Goal: Answer question/provide support: Share knowledge or assist other users

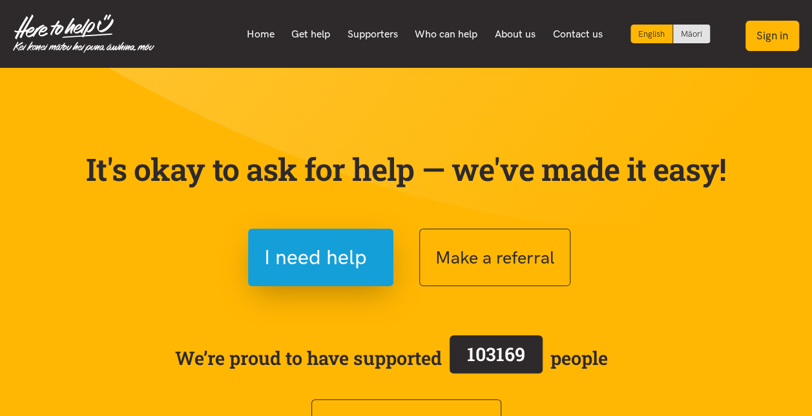
click at [769, 34] on button "Sign in" at bounding box center [772, 36] width 54 height 30
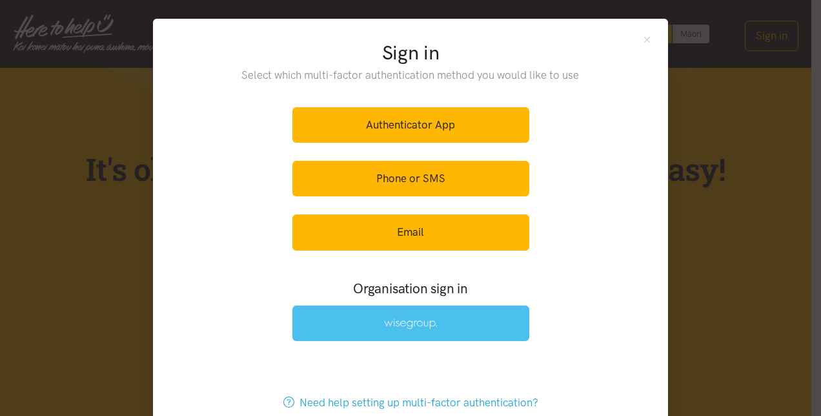
click at [418, 313] on link at bounding box center [411, 323] width 237 height 36
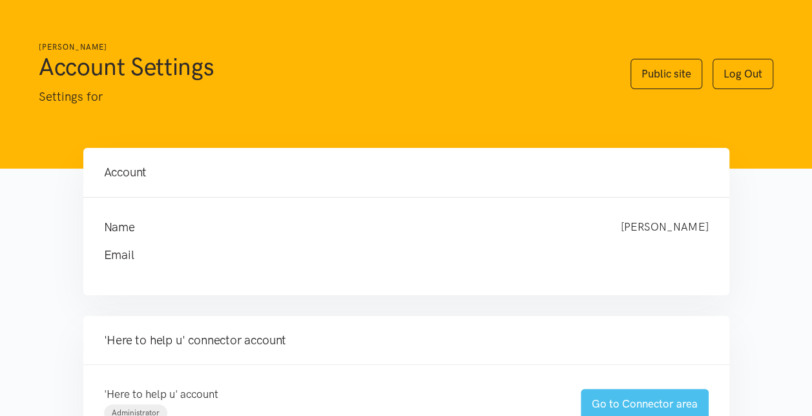
click at [629, 400] on link "Go to Connector area" at bounding box center [645, 404] width 128 height 30
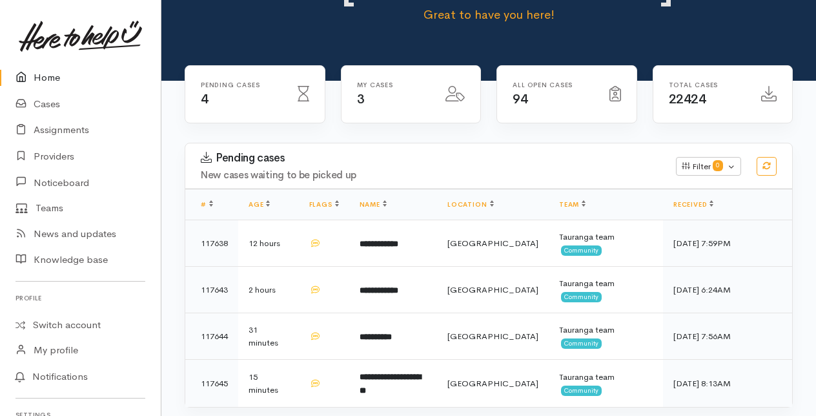
scroll to position [129, 0]
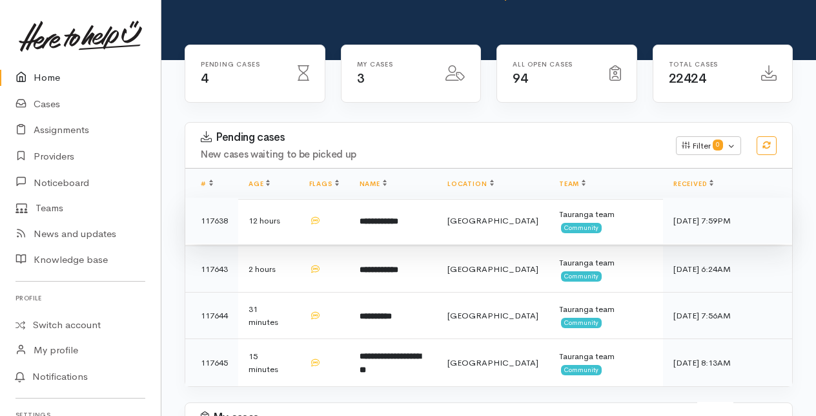
click at [398, 217] on b "**********" at bounding box center [379, 221] width 39 height 8
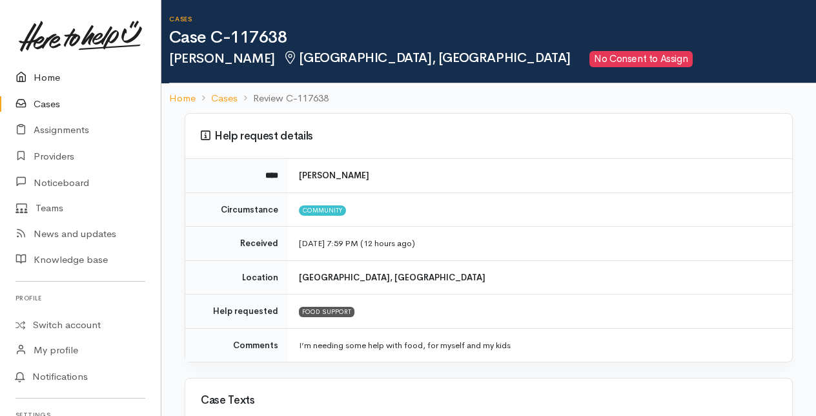
click at [52, 77] on link "Home" at bounding box center [80, 78] width 161 height 26
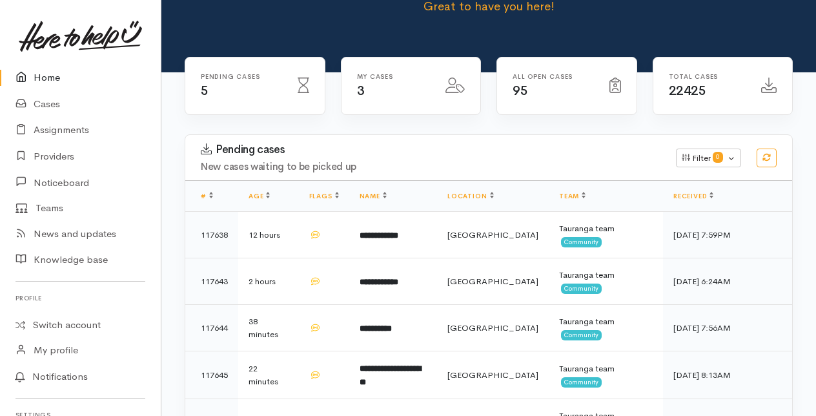
scroll to position [129, 0]
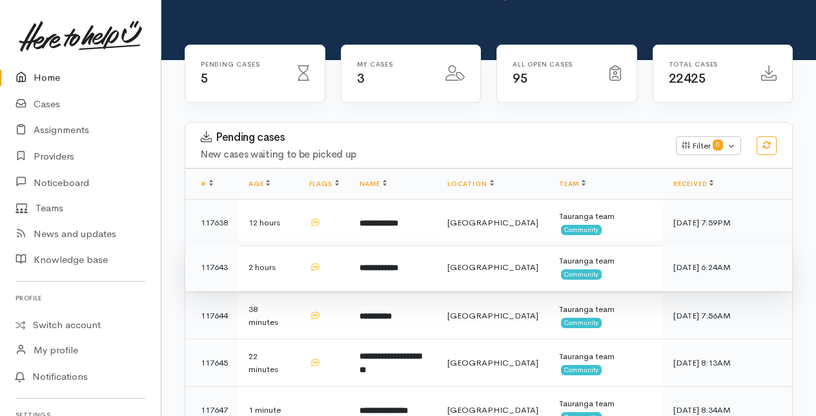
click at [398, 263] on b "**********" at bounding box center [379, 267] width 39 height 8
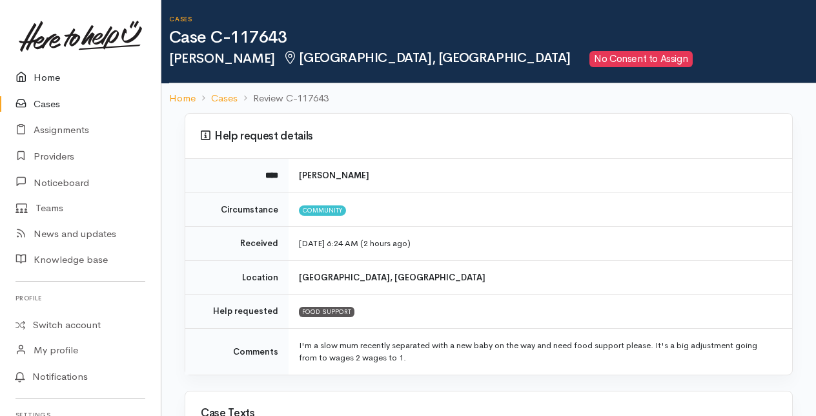
click at [46, 76] on link "Home" at bounding box center [80, 78] width 161 height 26
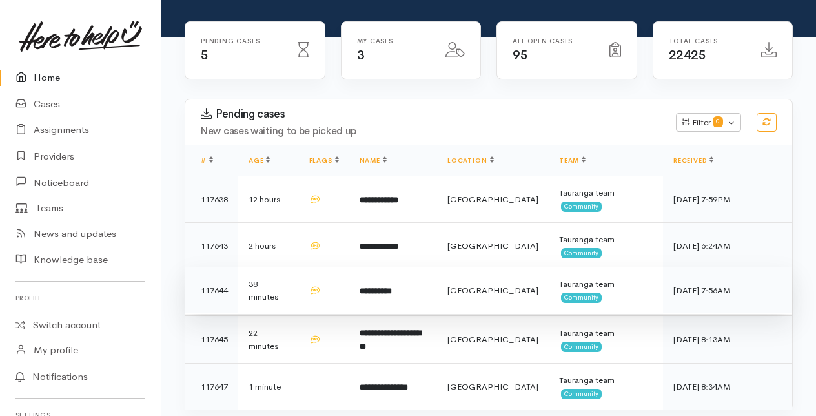
scroll to position [194, 0]
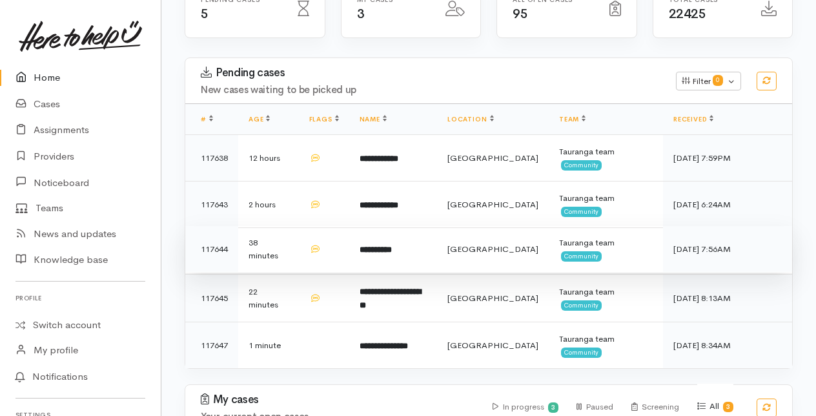
click at [384, 245] on b "**********" at bounding box center [376, 249] width 32 height 8
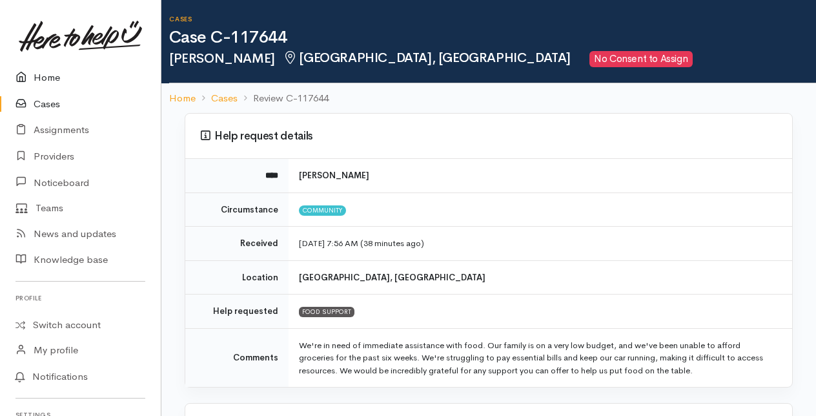
click at [52, 80] on link "Home" at bounding box center [80, 78] width 161 height 26
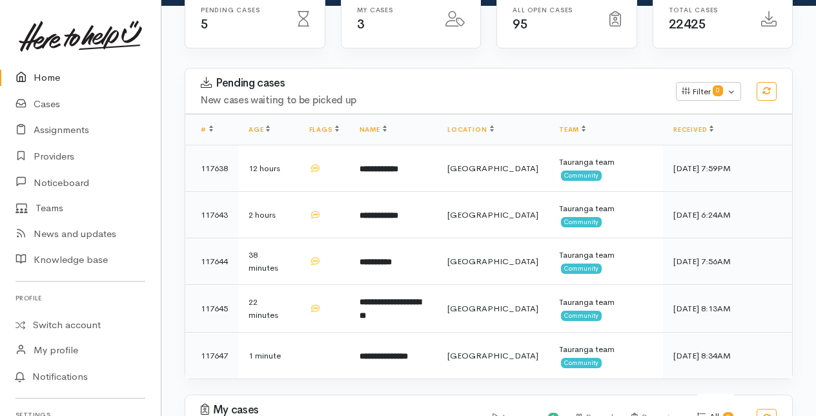
scroll to position [194, 0]
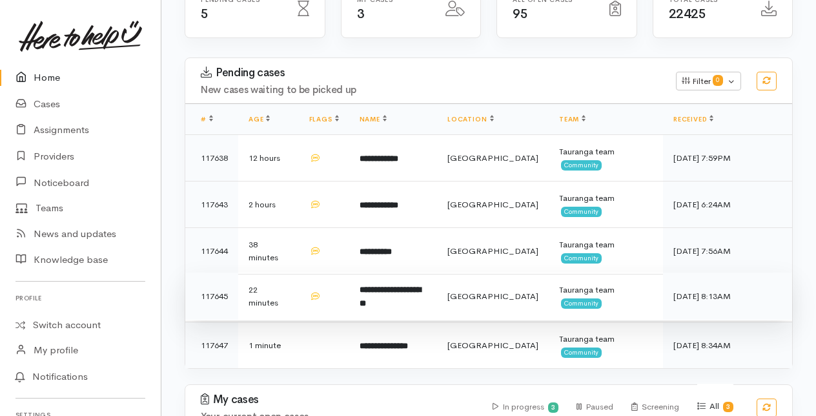
click at [392, 285] on b "**********" at bounding box center [390, 296] width 61 height 22
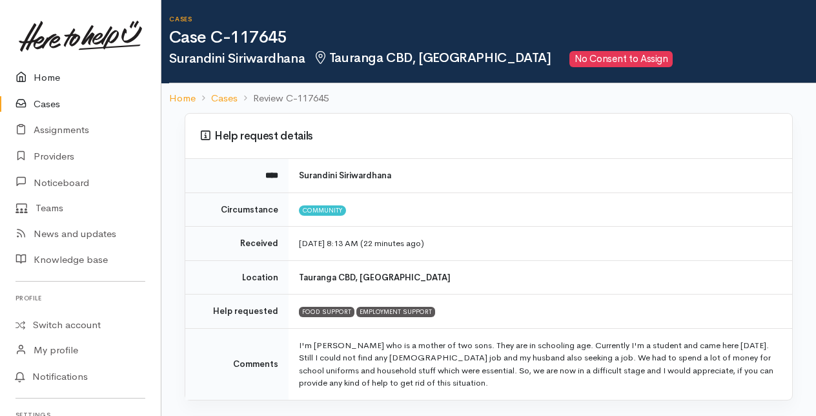
click at [41, 77] on link "Home" at bounding box center [80, 78] width 161 height 26
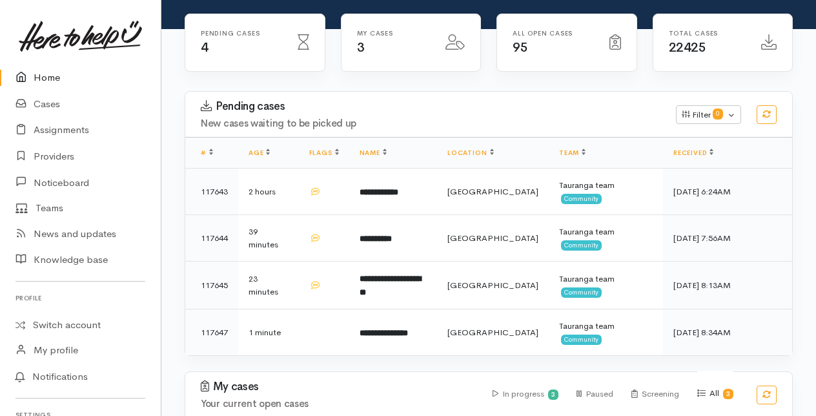
scroll to position [194, 0]
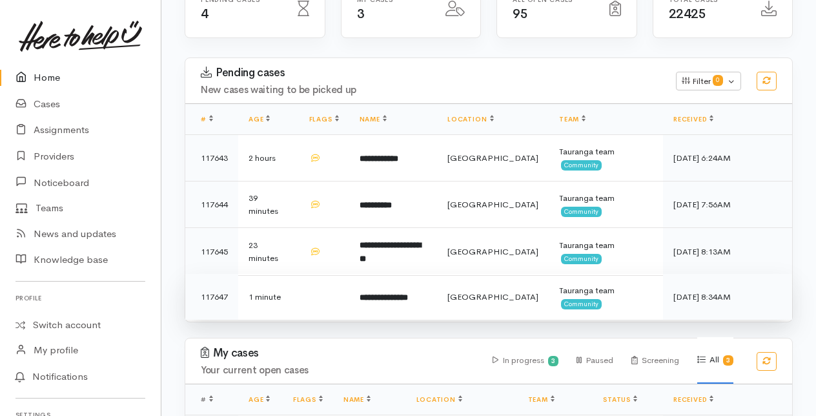
click at [401, 293] on b "**********" at bounding box center [384, 297] width 48 height 8
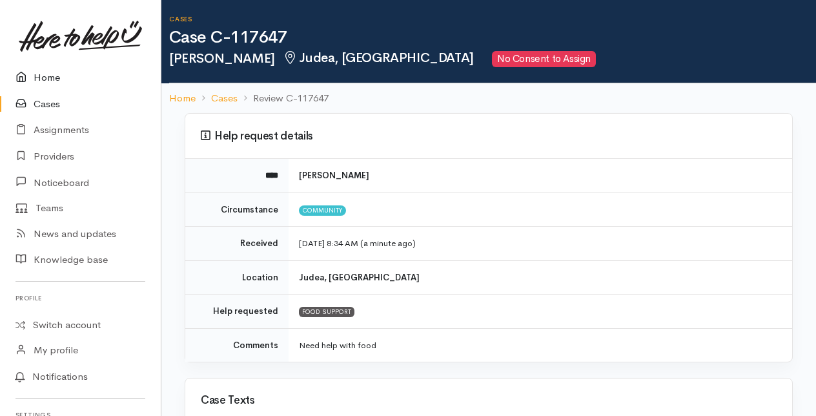
click at [46, 77] on link "Home" at bounding box center [80, 78] width 161 height 26
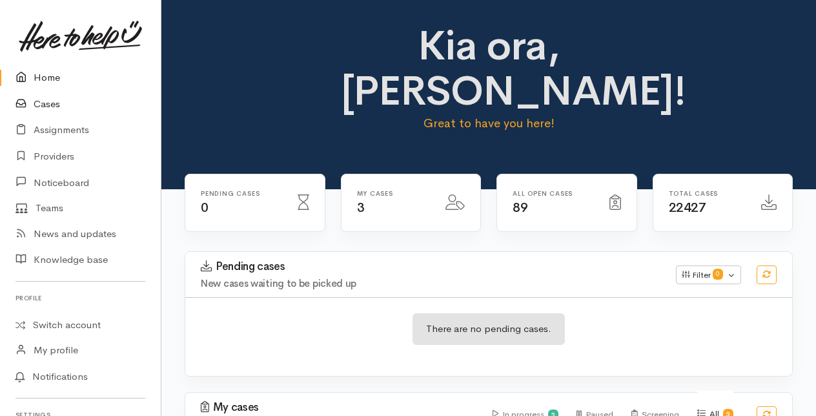
click at [47, 108] on link "Cases" at bounding box center [80, 104] width 161 height 26
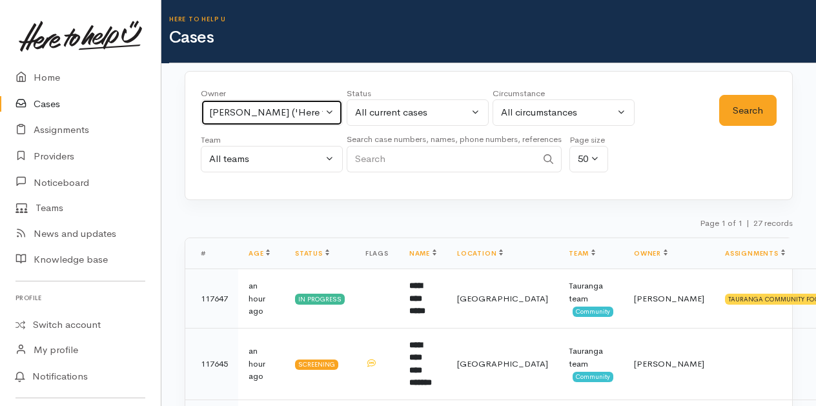
click at [329, 110] on button "Malia Stowers ('Here to help u')" at bounding box center [272, 112] width 142 height 26
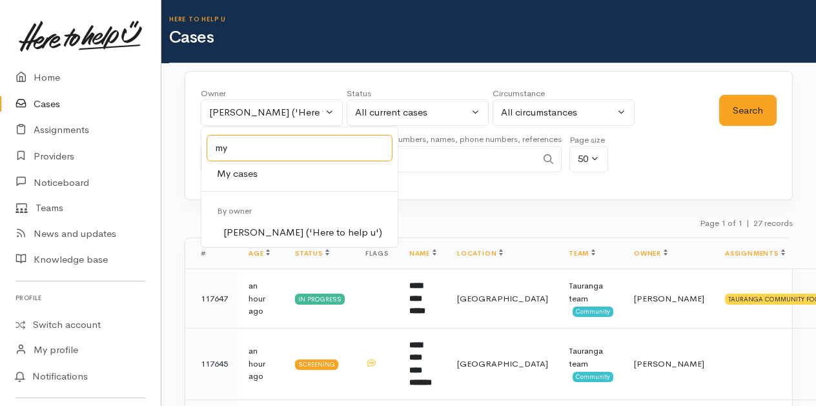
type input "my"
click at [253, 167] on span "My cases" at bounding box center [237, 174] width 41 height 15
select select "205"
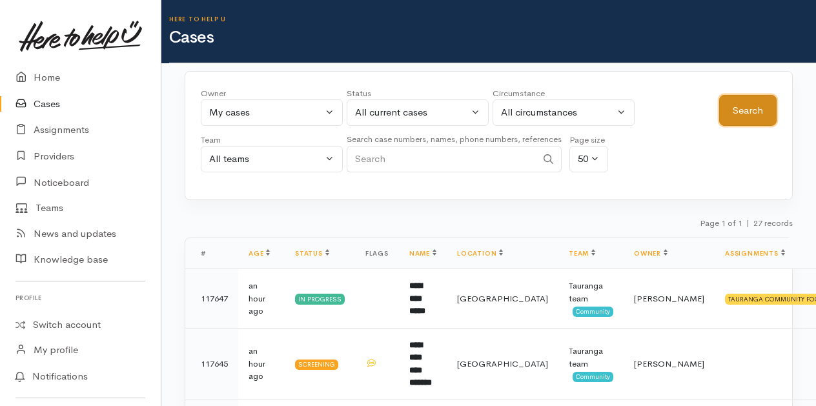
click at [754, 105] on button "Search" at bounding box center [747, 111] width 57 height 32
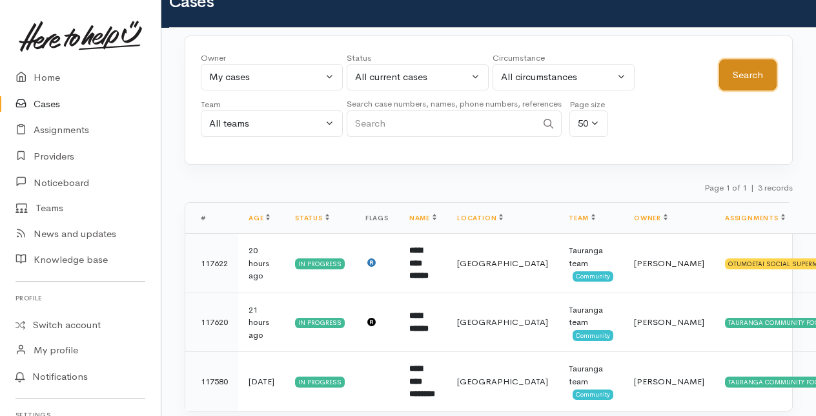
scroll to position [65, 0]
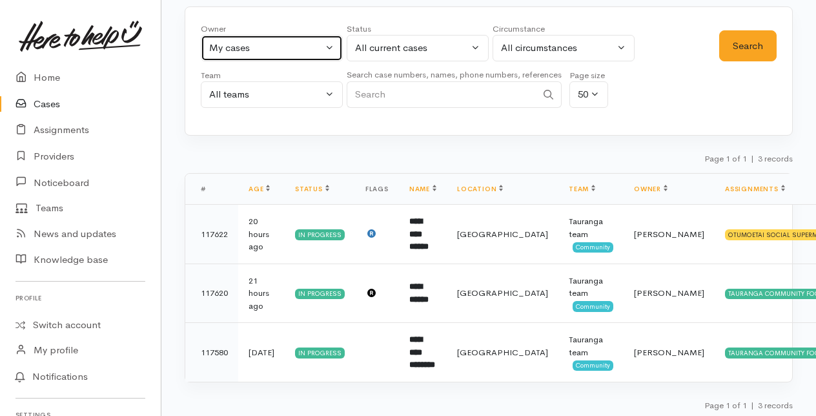
click at [333, 46] on button "My cases" at bounding box center [272, 48] width 142 height 26
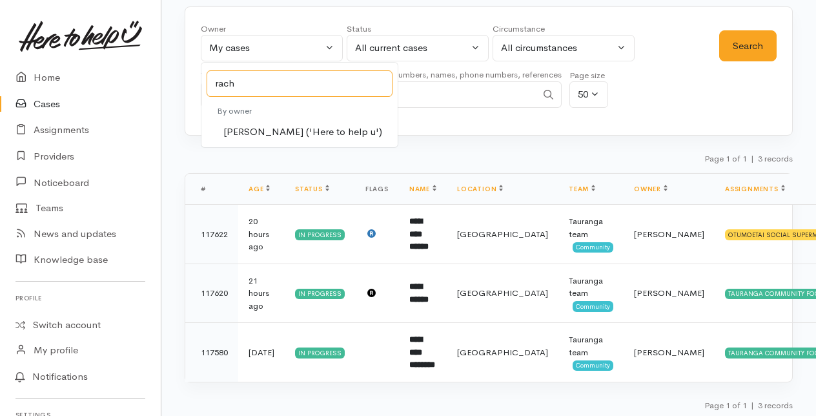
type input "rach"
click at [252, 125] on span "Rachel Proctor ('Here to help u')" at bounding box center [302, 132] width 159 height 15
select select "1612"
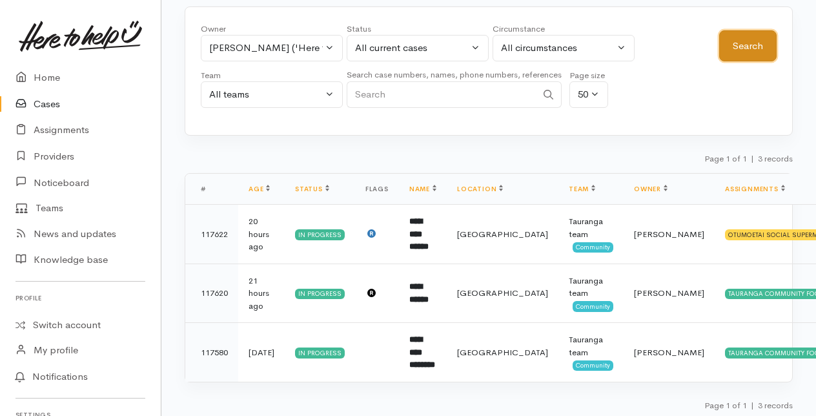
click at [723, 57] on button "Search" at bounding box center [747, 46] width 57 height 32
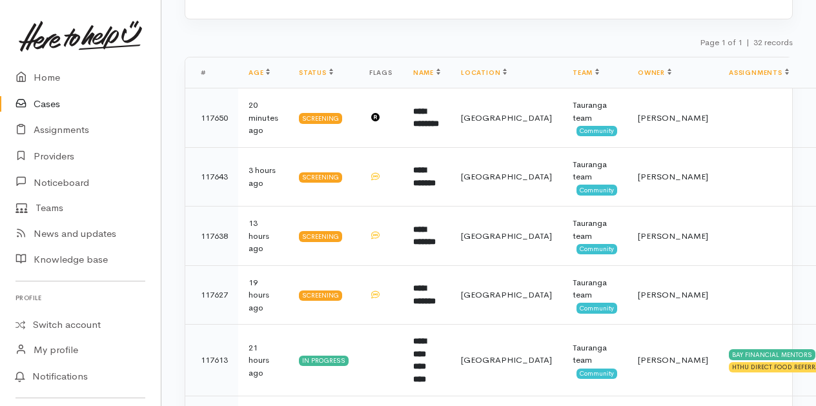
scroll to position [0, 0]
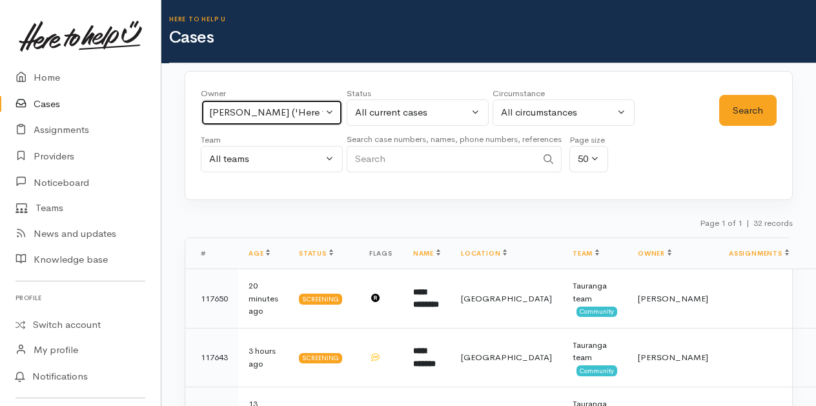
click at [336, 112] on button "Rachel Proctor ('Here to help u')" at bounding box center [272, 112] width 142 height 26
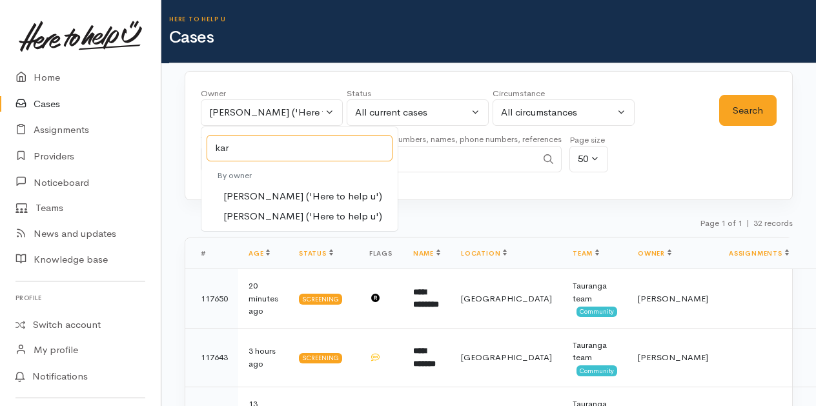
type input "kar"
click at [260, 195] on span "Karli Morris ('Here to help u')" at bounding box center [302, 196] width 159 height 15
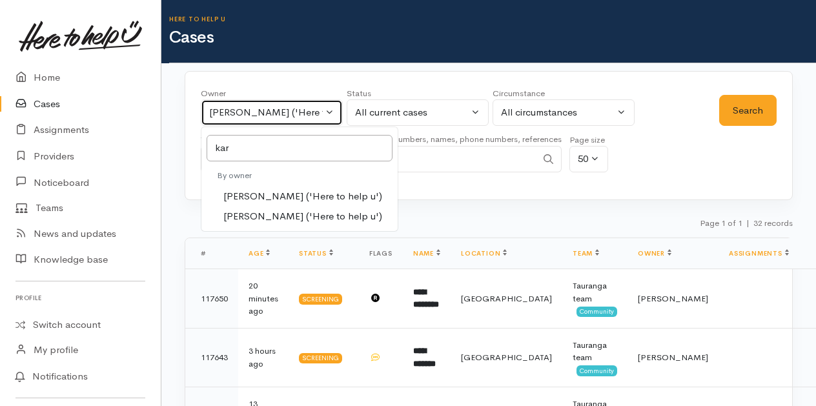
select select "435"
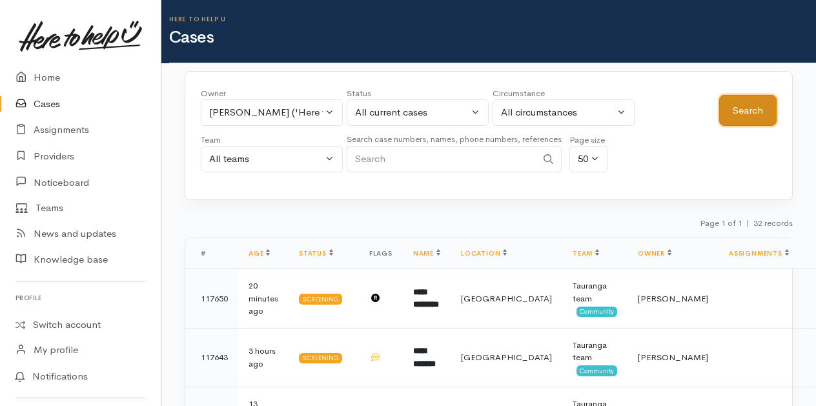
click at [737, 118] on button "Search" at bounding box center [747, 111] width 57 height 32
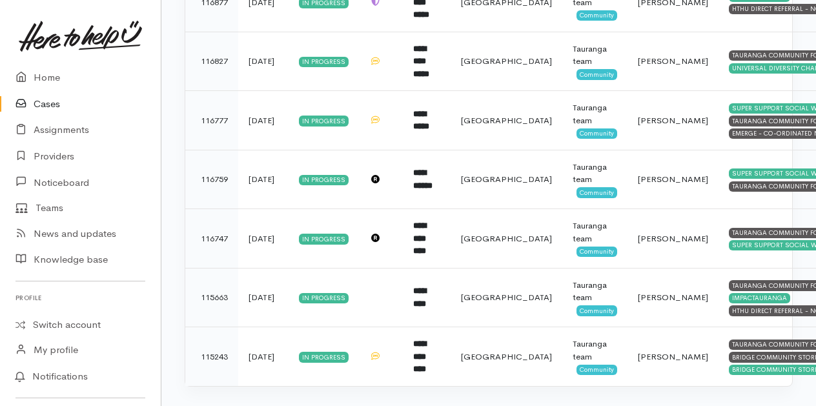
scroll to position [1514, 0]
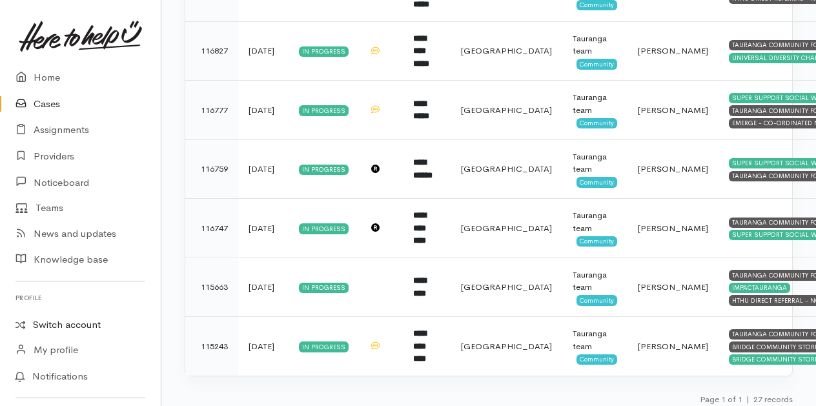
click at [53, 322] on link "Switch account" at bounding box center [80, 325] width 161 height 25
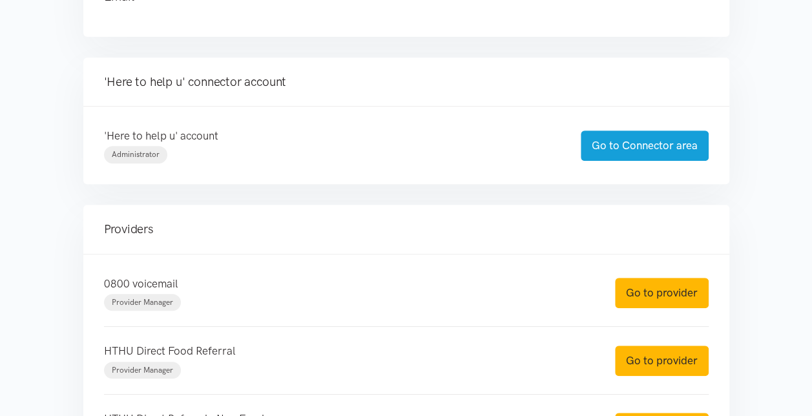
scroll to position [323, 0]
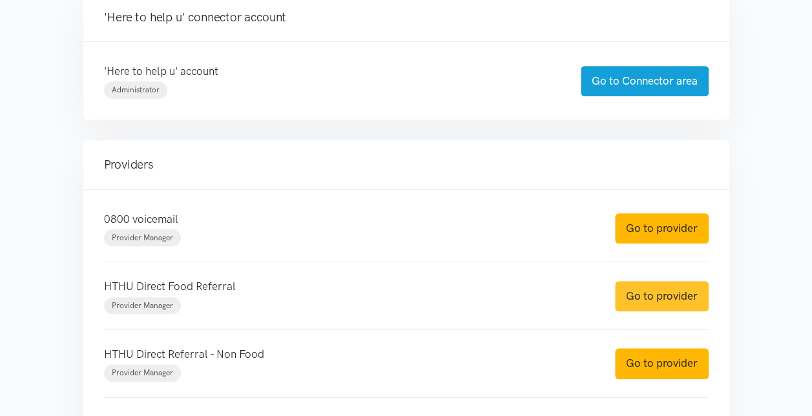
click at [659, 283] on link "Go to provider" at bounding box center [662, 296] width 94 height 30
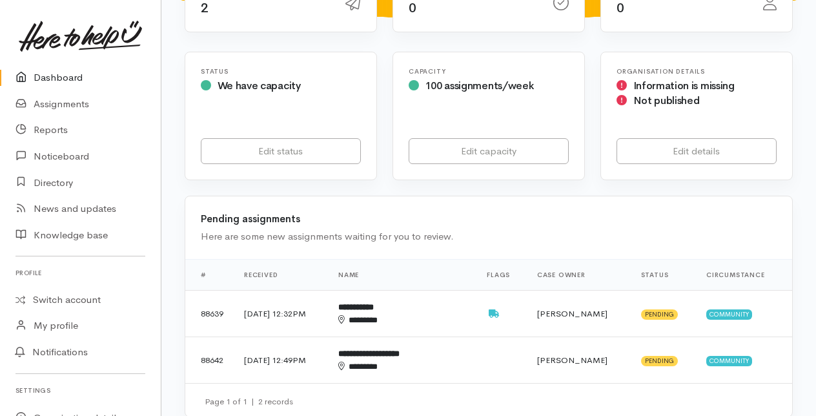
scroll to position [194, 0]
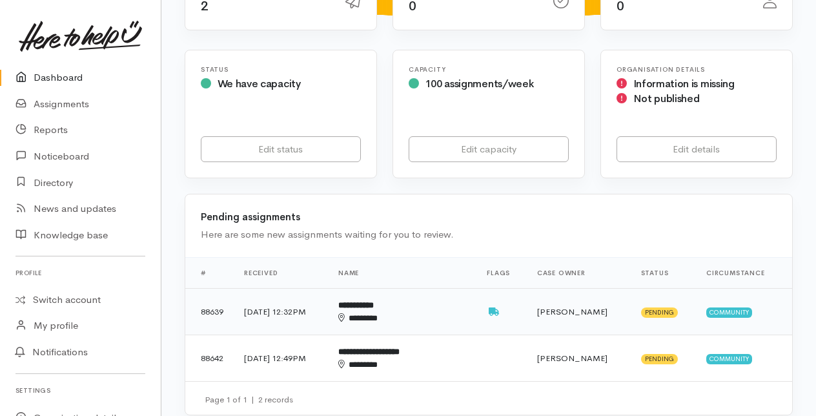
click at [374, 309] on b "**********" at bounding box center [356, 305] width 36 height 8
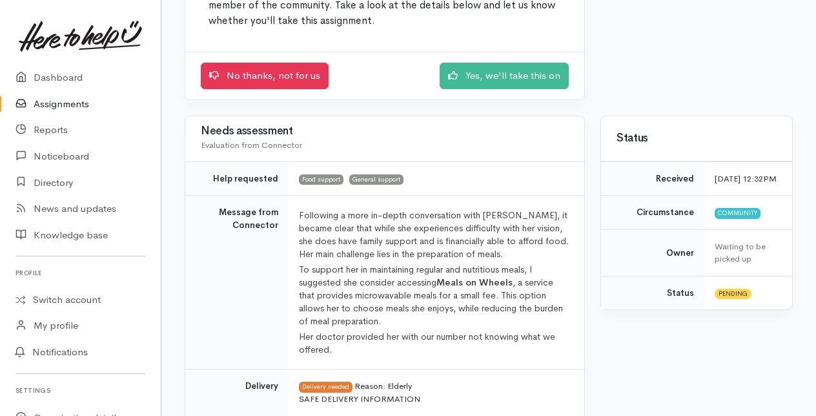
scroll to position [194, 0]
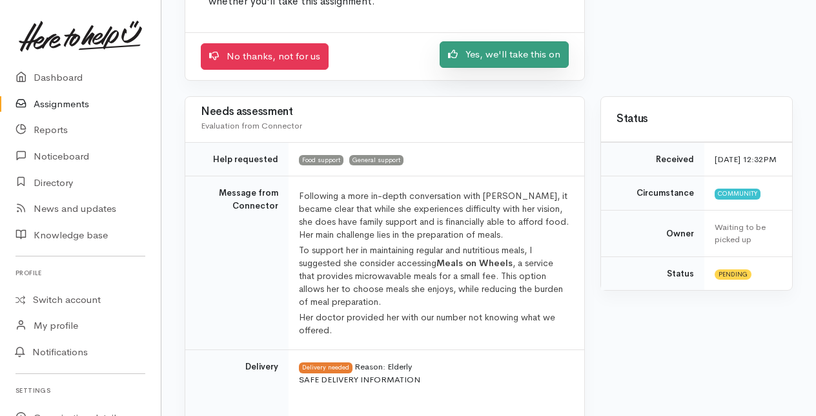
click at [524, 59] on link "Yes, we'll take this on" at bounding box center [504, 54] width 129 height 26
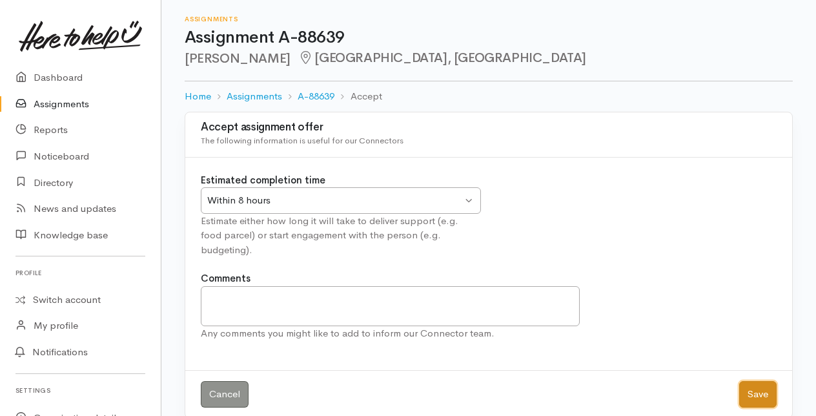
click at [748, 381] on button "Save" at bounding box center [757, 394] width 37 height 26
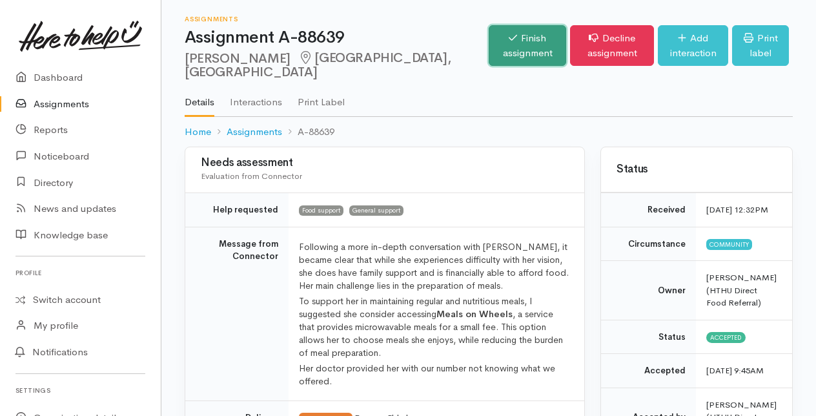
click at [489, 54] on link "Finish assignment" at bounding box center [527, 45] width 77 height 41
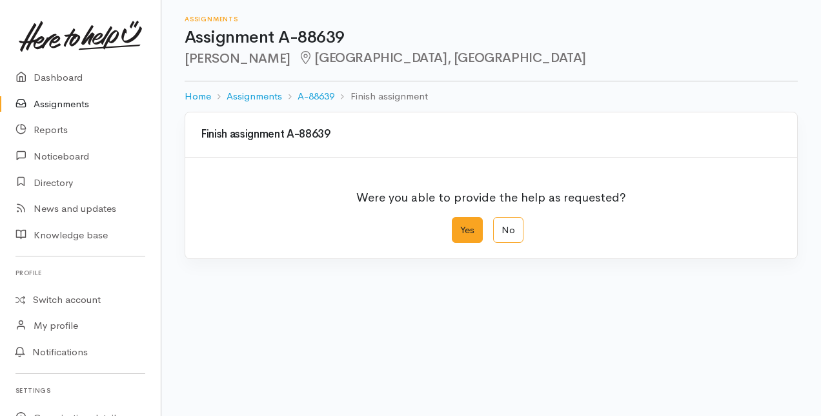
click at [473, 229] on label "Yes" at bounding box center [467, 230] width 31 height 26
click at [460, 225] on input "Yes" at bounding box center [456, 221] width 8 height 8
radio input "true"
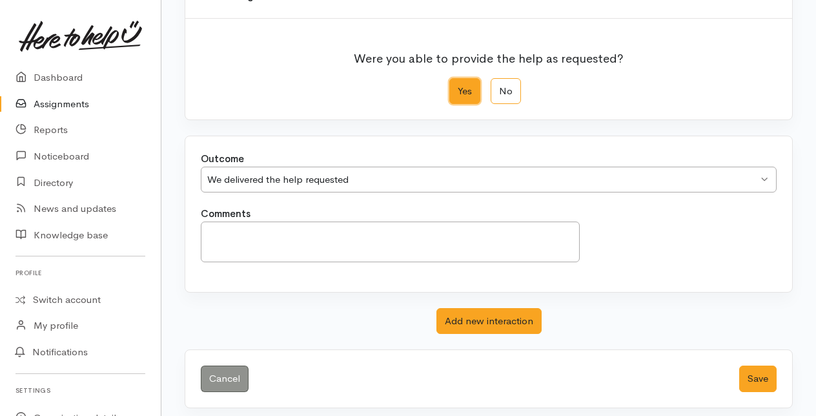
scroll to position [142, 0]
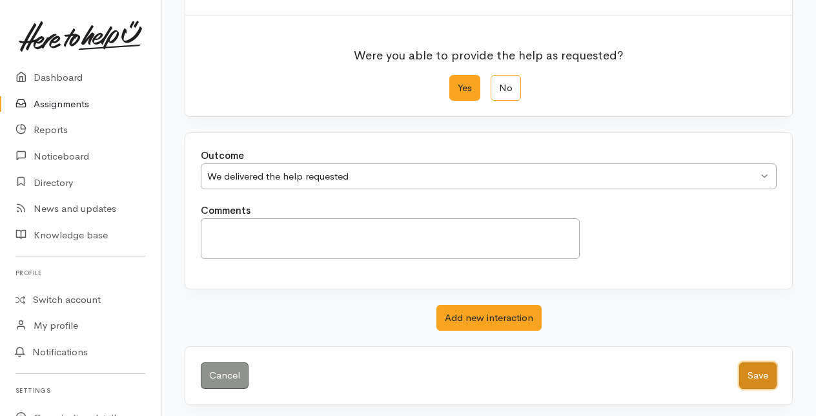
click at [768, 380] on button "Save" at bounding box center [757, 375] width 37 height 26
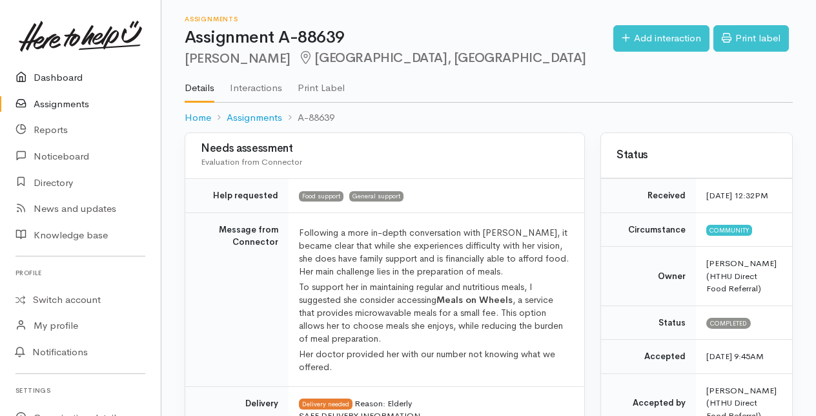
click at [52, 80] on link "Dashboard" at bounding box center [80, 78] width 161 height 26
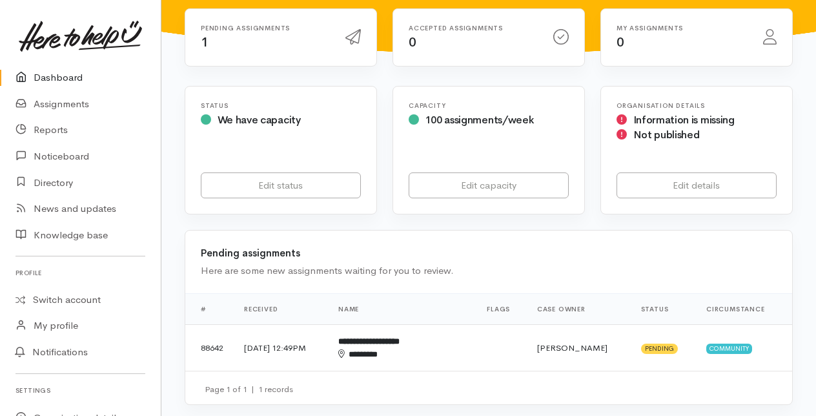
scroll to position [194, 0]
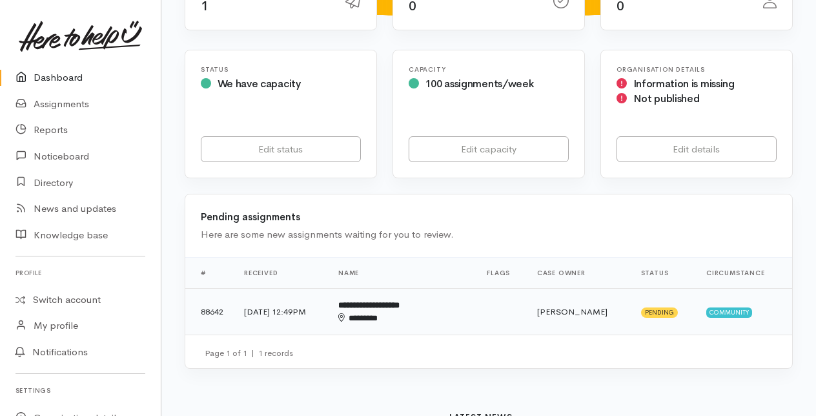
click at [411, 314] on div "********" at bounding box center [393, 318] width 110 height 13
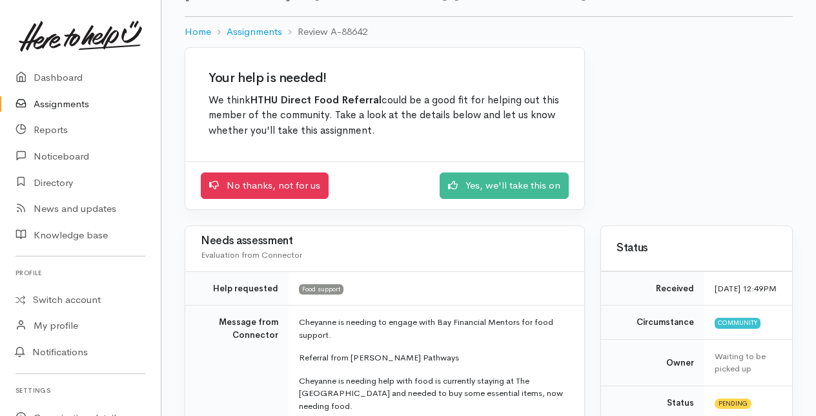
scroll to position [129, 0]
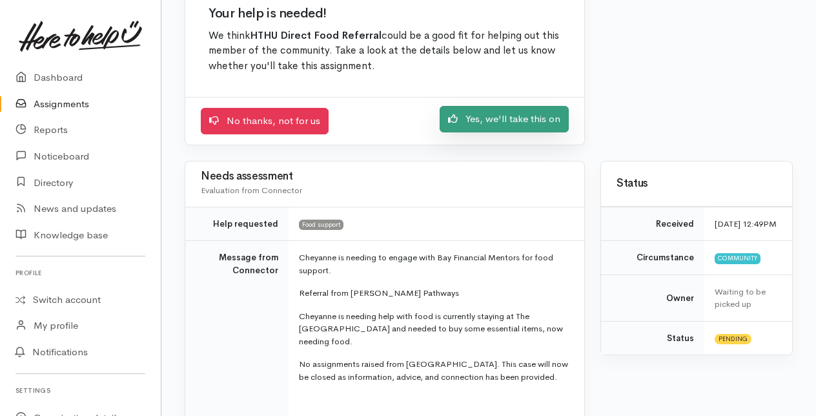
click at [489, 114] on link "Yes, we'll take this on" at bounding box center [504, 119] width 129 height 26
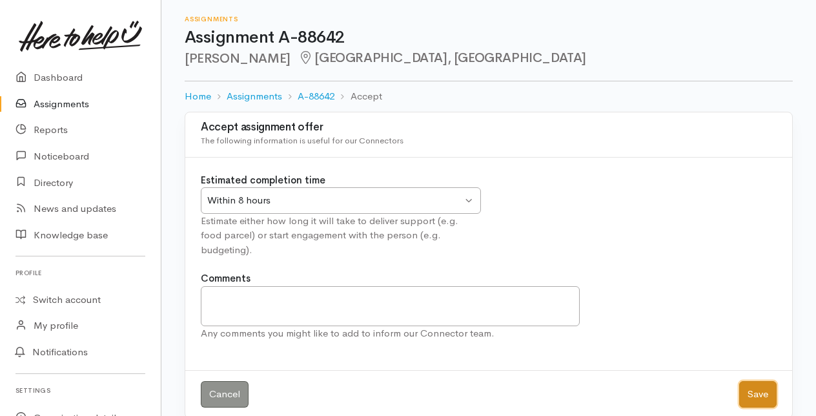
click at [761, 381] on button "Save" at bounding box center [757, 394] width 37 height 26
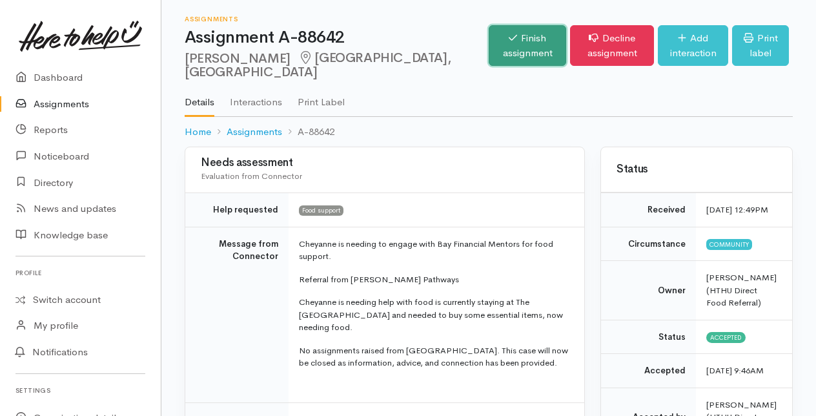
click at [506, 48] on link "Finish assignment" at bounding box center [527, 45] width 77 height 41
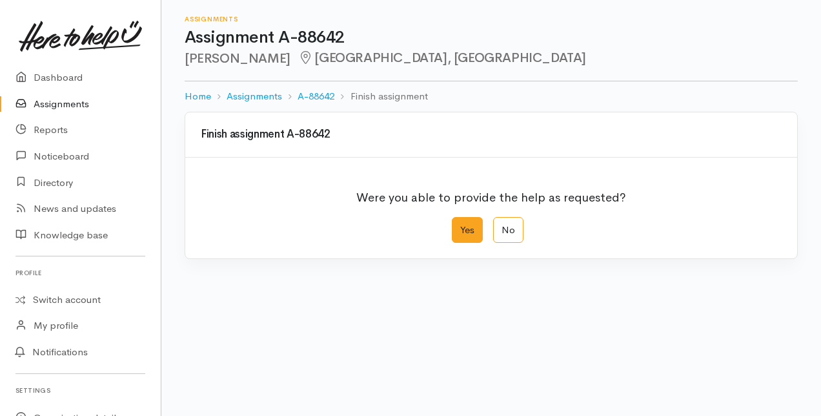
click at [469, 228] on label "Yes" at bounding box center [467, 230] width 31 height 26
click at [460, 225] on input "Yes" at bounding box center [456, 221] width 8 height 8
radio input "true"
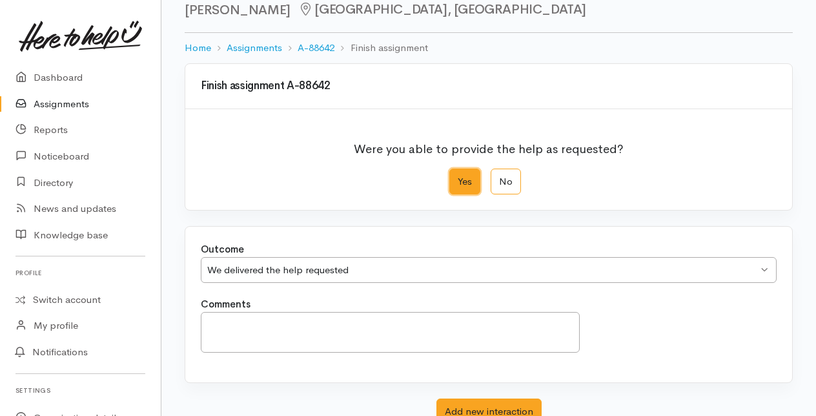
scroll to position [142, 0]
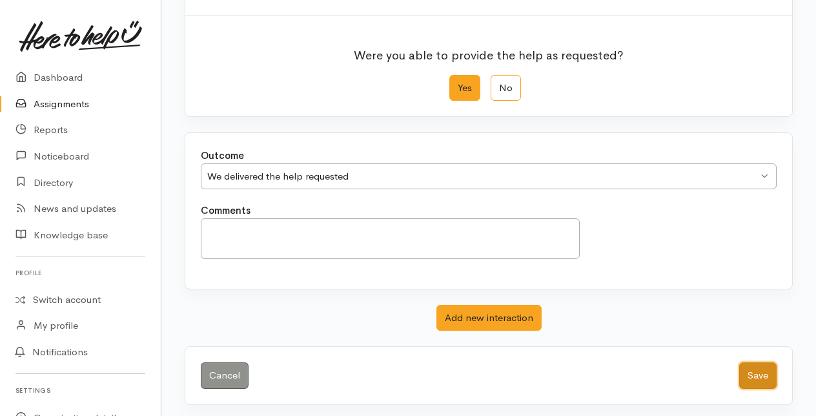
click at [750, 371] on button "Save" at bounding box center [757, 375] width 37 height 26
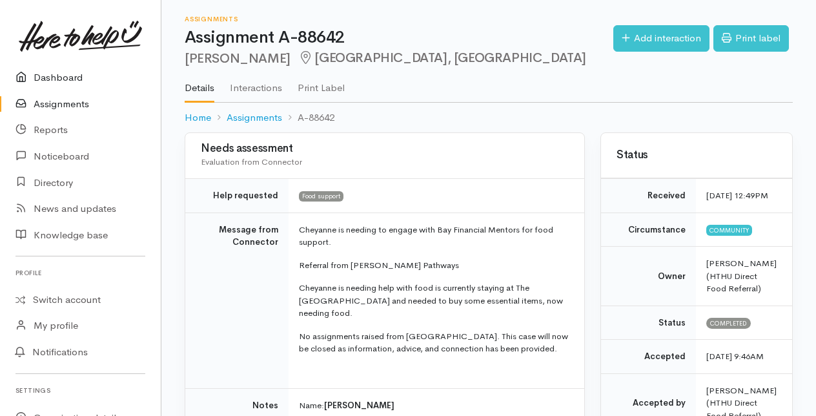
click at [65, 79] on link "Dashboard" at bounding box center [80, 78] width 161 height 26
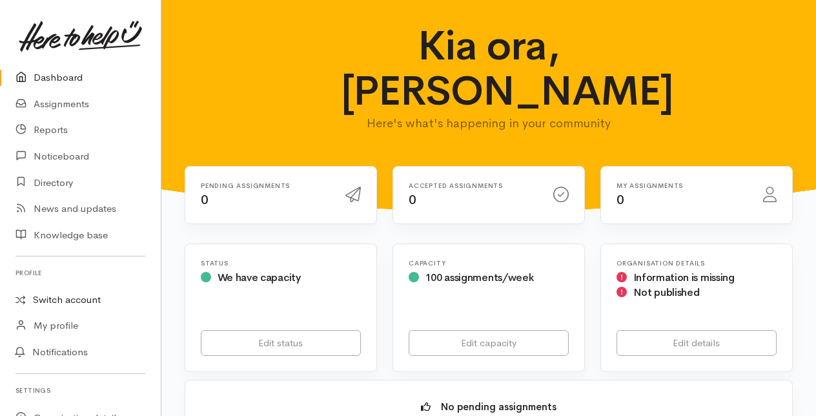
click at [77, 302] on link "Switch account" at bounding box center [80, 299] width 161 height 25
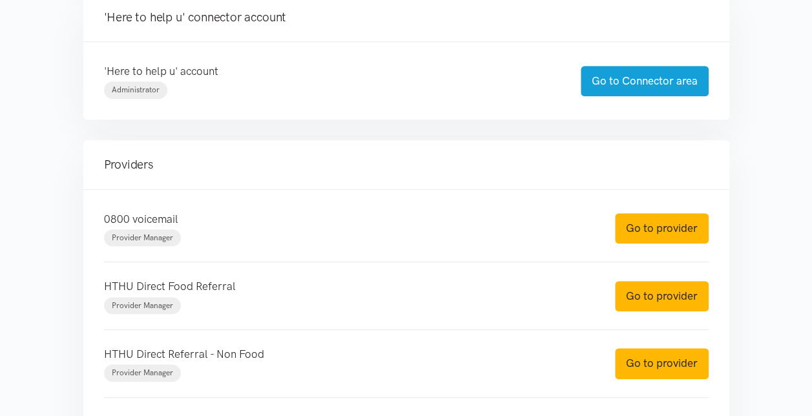
scroll to position [387, 0]
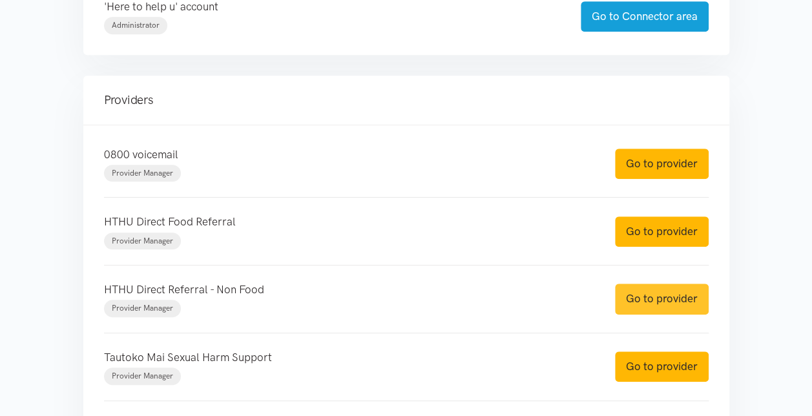
click at [642, 300] on link "Go to provider" at bounding box center [662, 298] width 94 height 30
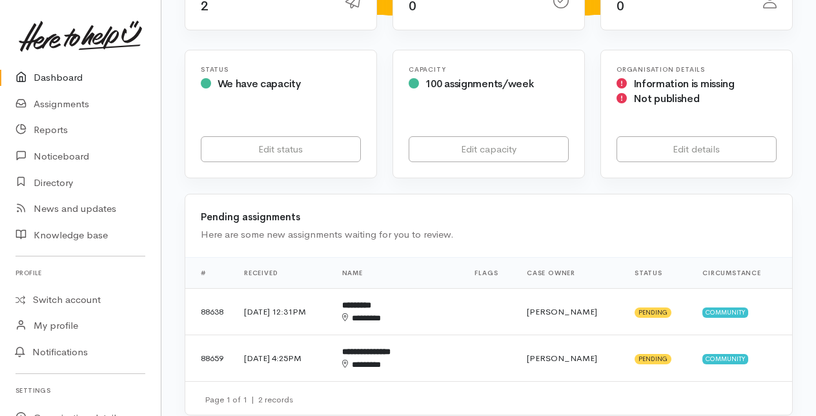
scroll to position [258, 0]
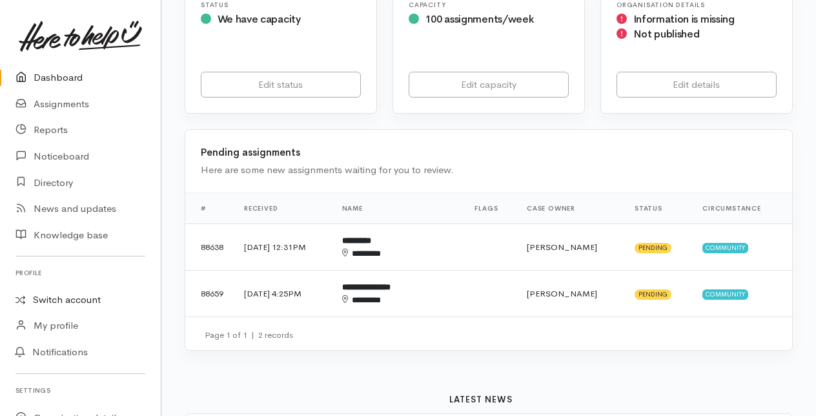
click at [79, 304] on link "Switch account" at bounding box center [80, 299] width 161 height 25
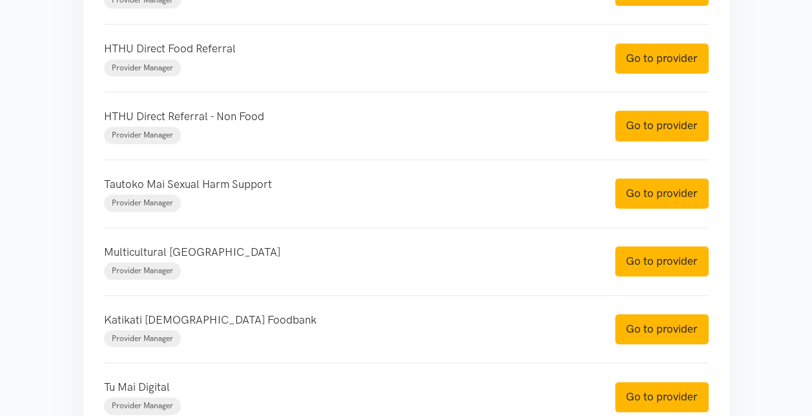
scroll to position [581, 0]
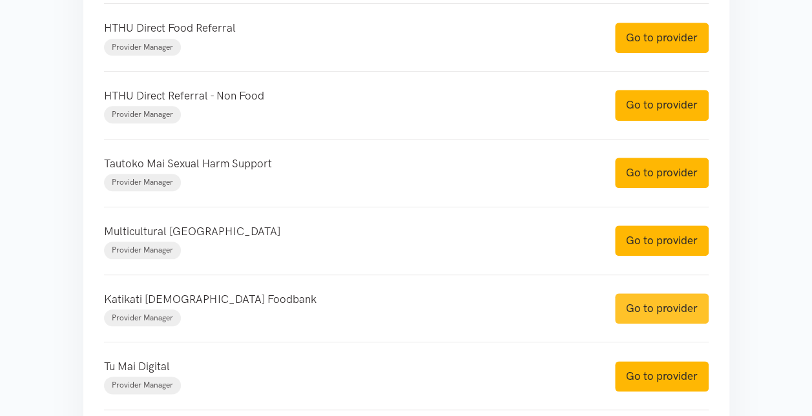
click at [641, 303] on link "Go to provider" at bounding box center [662, 308] width 94 height 30
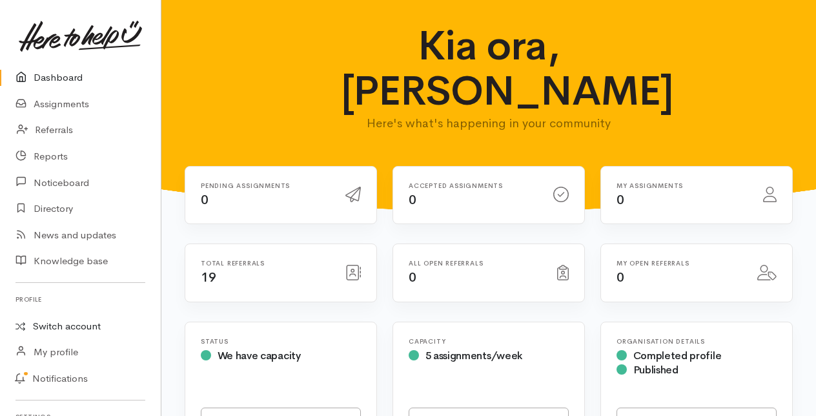
click at [60, 325] on link "Switch account" at bounding box center [80, 326] width 161 height 25
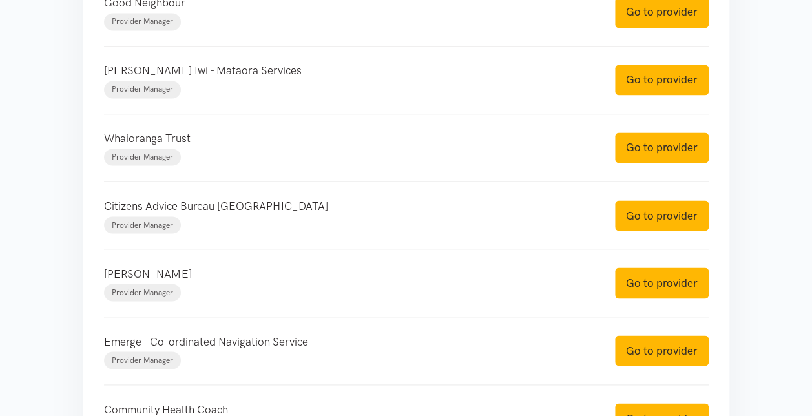
scroll to position [1033, 0]
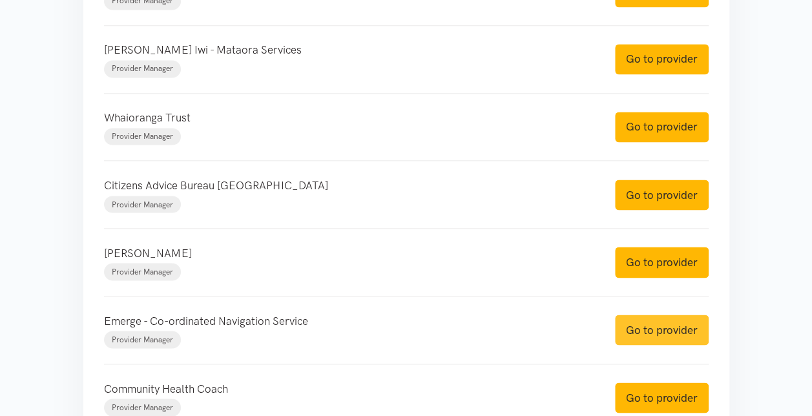
click at [654, 320] on link "Go to provider" at bounding box center [662, 329] width 94 height 30
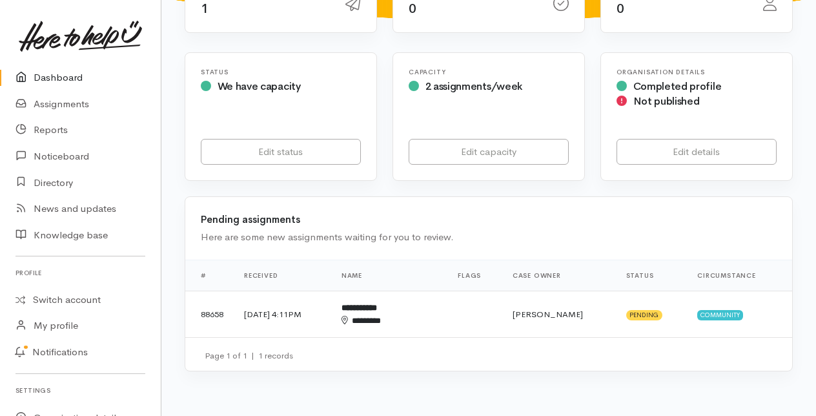
scroll to position [194, 0]
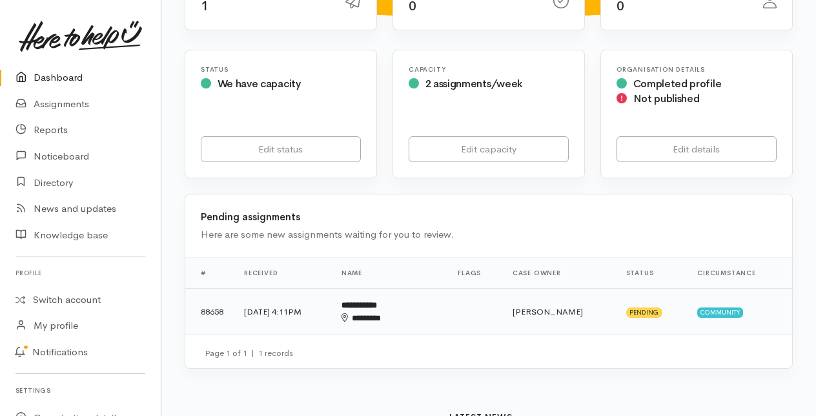
click at [377, 303] on b "**********" at bounding box center [360, 305] width 36 height 8
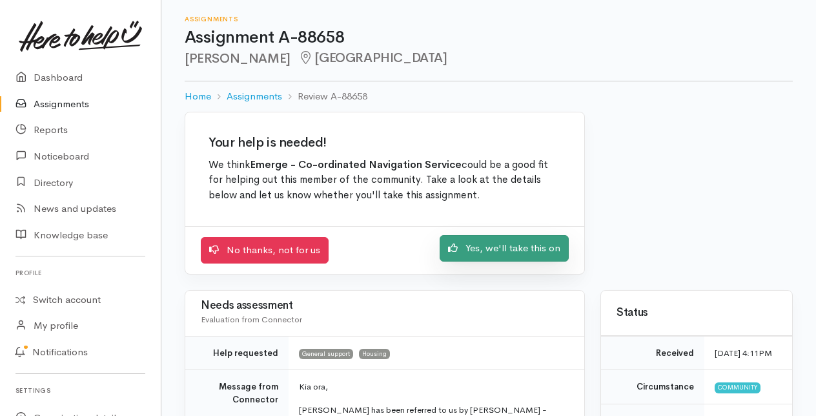
click at [531, 252] on link "Yes, we'll take this on" at bounding box center [504, 248] width 129 height 26
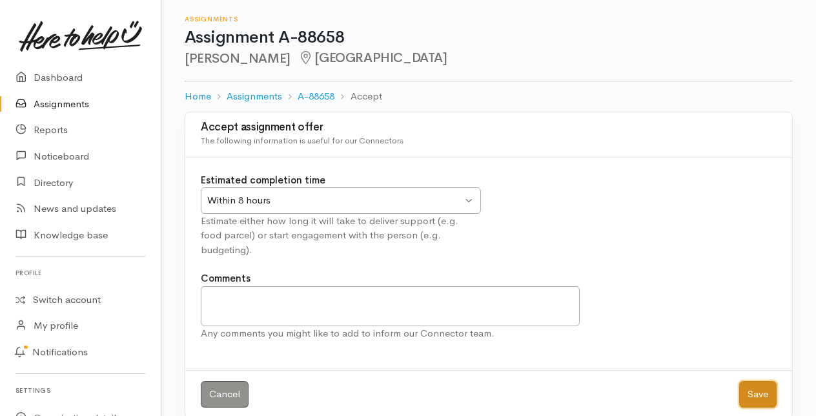
click at [766, 384] on button "Save" at bounding box center [757, 394] width 37 height 26
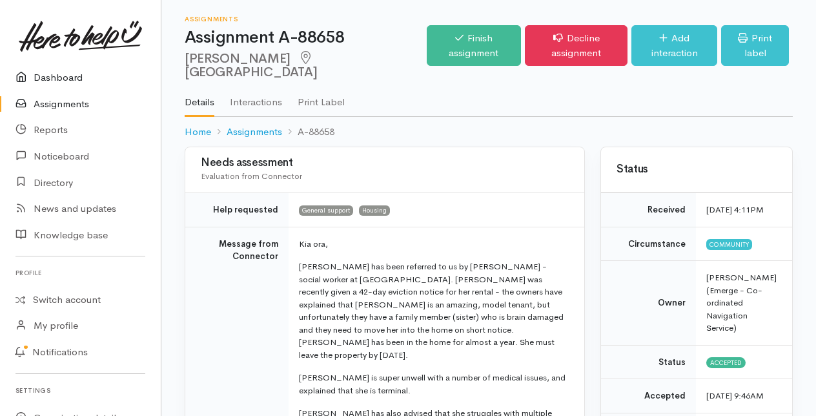
click at [72, 76] on link "Dashboard" at bounding box center [80, 78] width 161 height 26
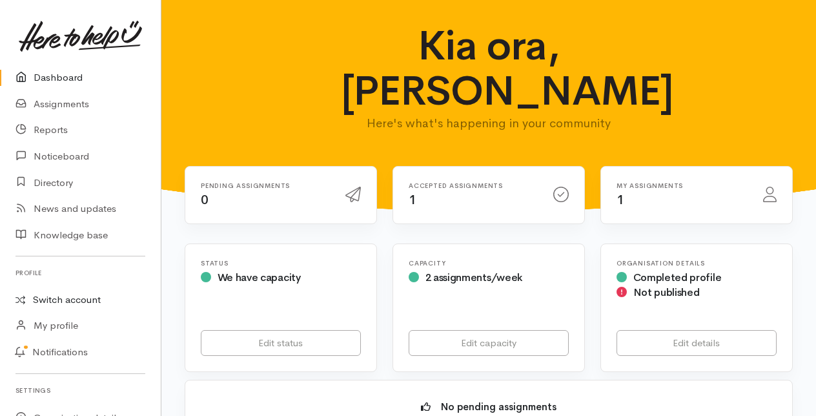
click at [56, 298] on link "Switch account" at bounding box center [80, 299] width 161 height 25
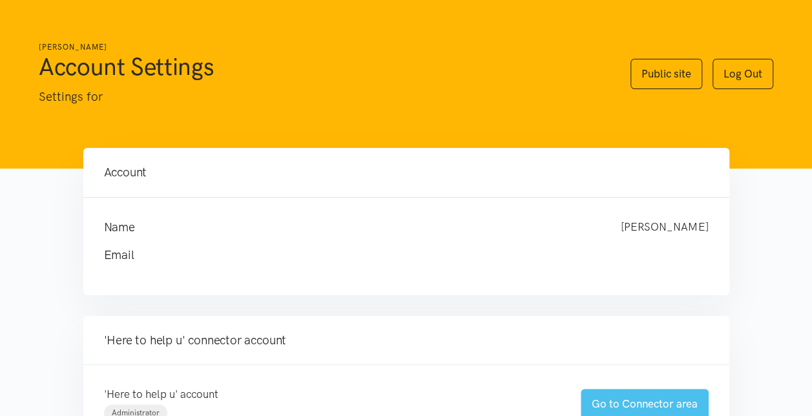
click at [616, 397] on link "Go to Connector area" at bounding box center [645, 404] width 128 height 30
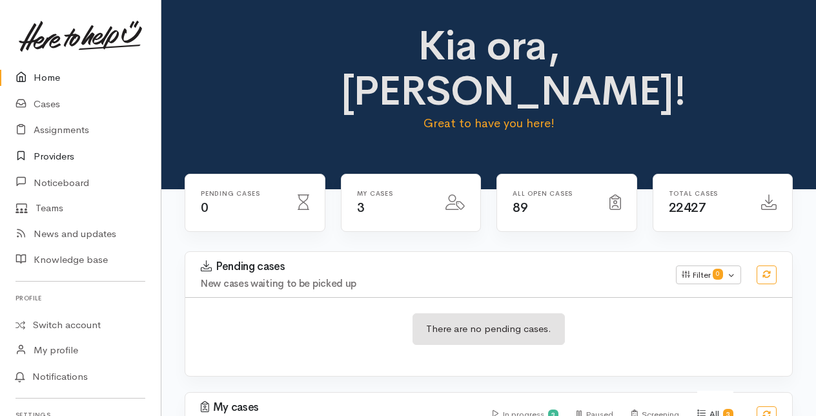
click at [53, 154] on link "Providers" at bounding box center [80, 156] width 161 height 26
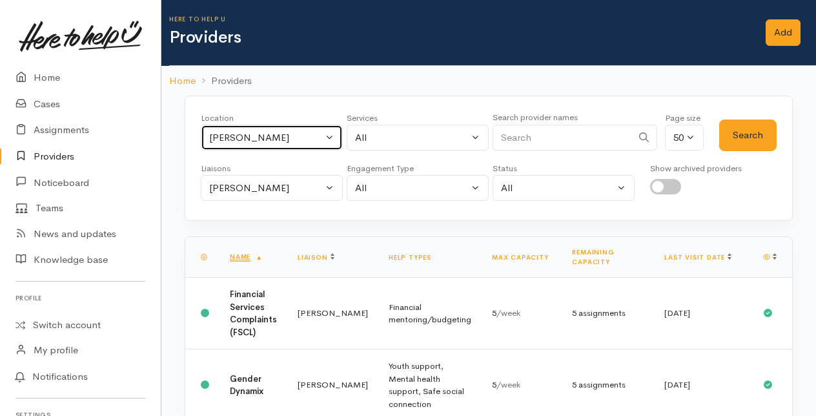
click at [332, 134] on button "Hamilton" at bounding box center [272, 138] width 142 height 26
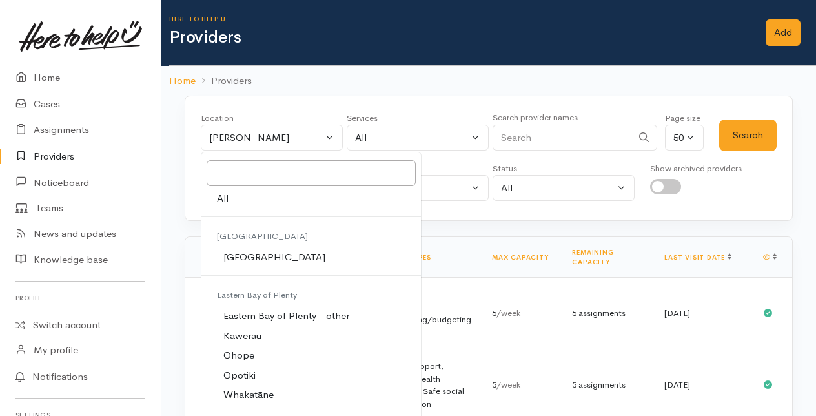
click at [256, 250] on span "Tauranga" at bounding box center [274, 257] width 102 height 15
select select "4"
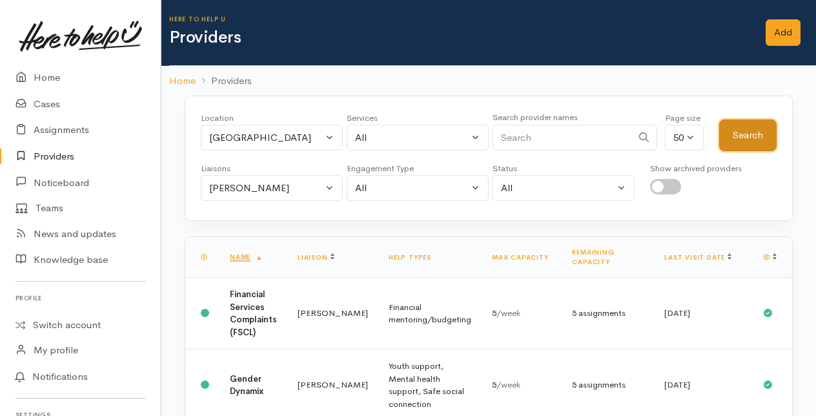
click at [752, 130] on button "Search" at bounding box center [747, 135] width 57 height 32
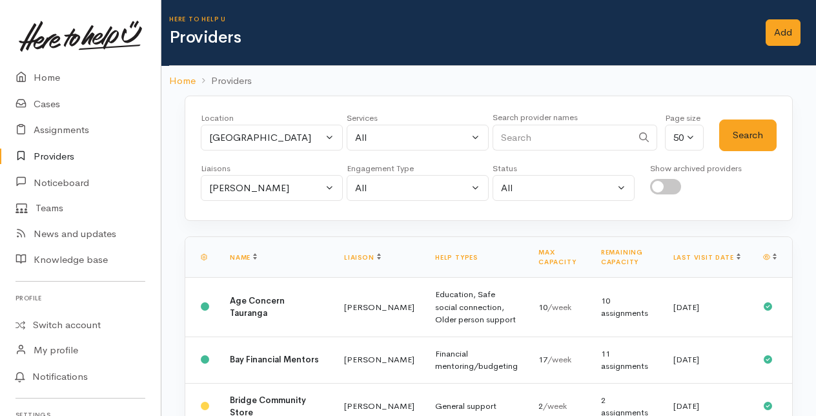
click at [520, 138] on input "Search" at bounding box center [562, 138] width 139 height 26
type input "grief"
click at [329, 187] on button "Amanda Gabb" at bounding box center [272, 188] width 142 height 26
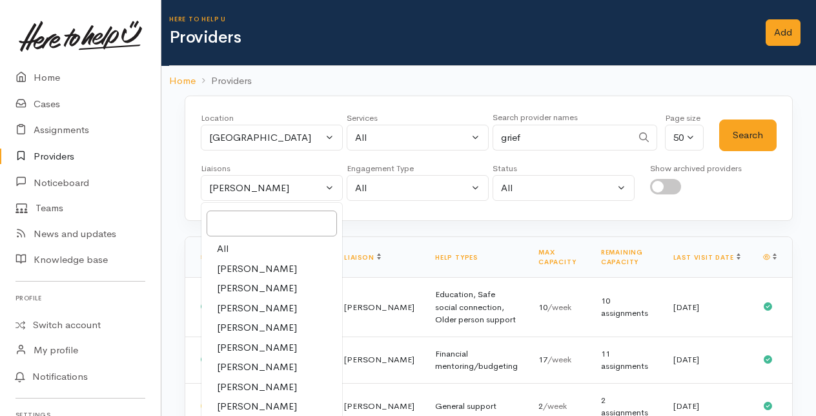
click at [229, 248] on link "All" at bounding box center [271, 249] width 141 height 20
select select "null"
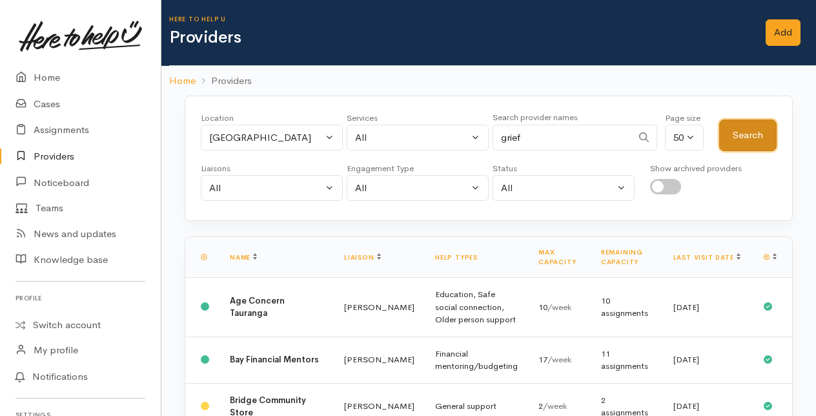
click at [745, 125] on button "Search" at bounding box center [747, 135] width 57 height 32
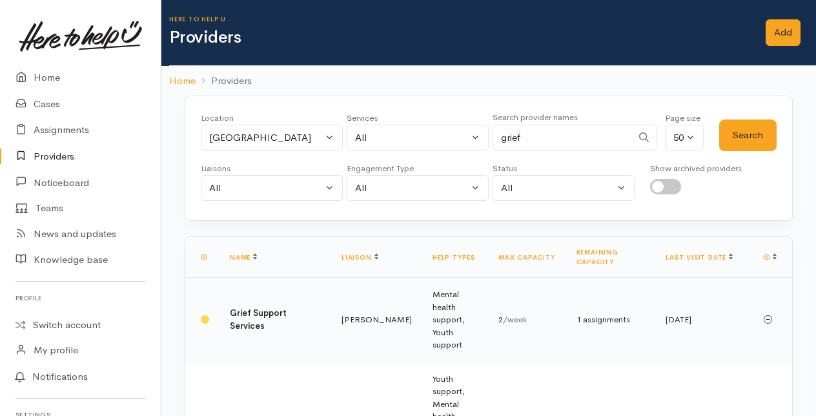
click at [331, 289] on td "Rachel Proctor" at bounding box center [376, 320] width 91 height 85
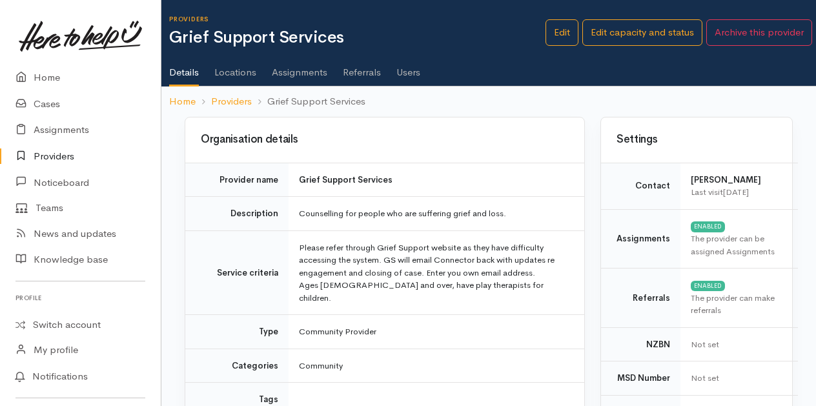
click at [411, 67] on link "Users" at bounding box center [409, 68] width 24 height 36
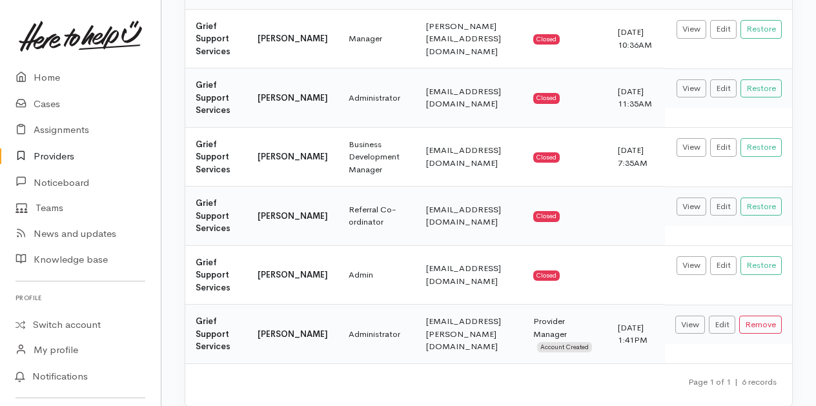
scroll to position [129, 0]
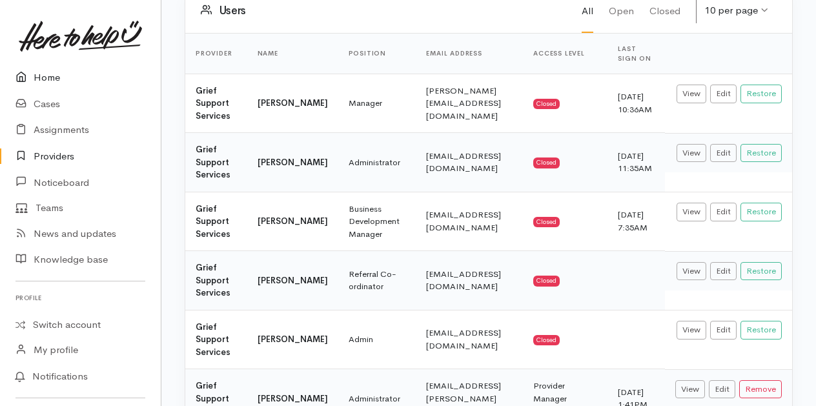
click at [44, 81] on link "Home" at bounding box center [80, 78] width 161 height 26
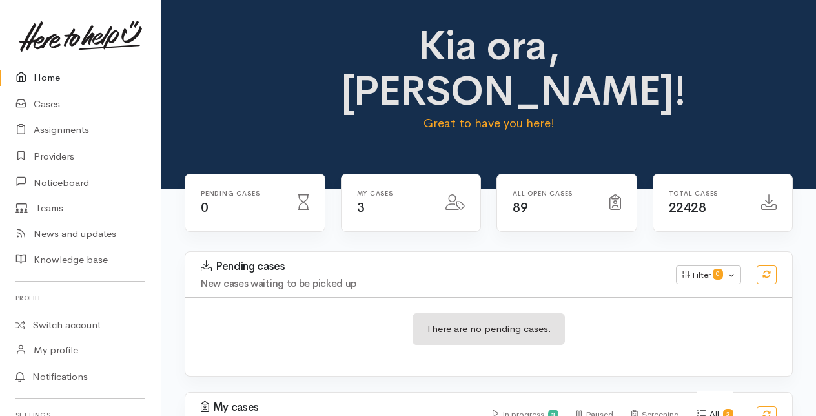
click at [54, 76] on link "Home" at bounding box center [80, 78] width 161 height 26
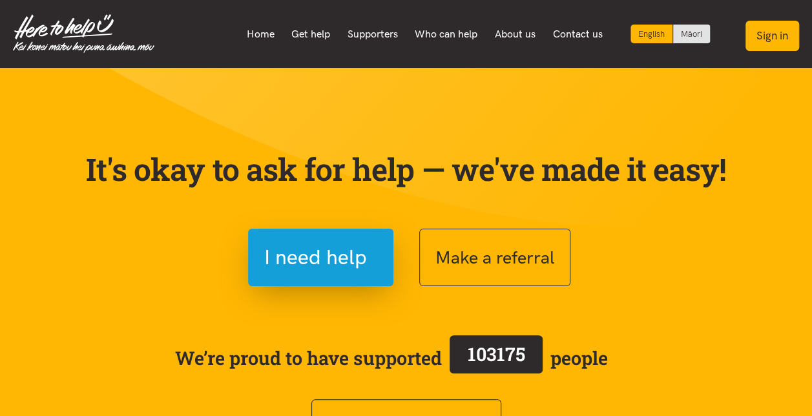
click at [774, 32] on button "Sign in" at bounding box center [772, 36] width 54 height 30
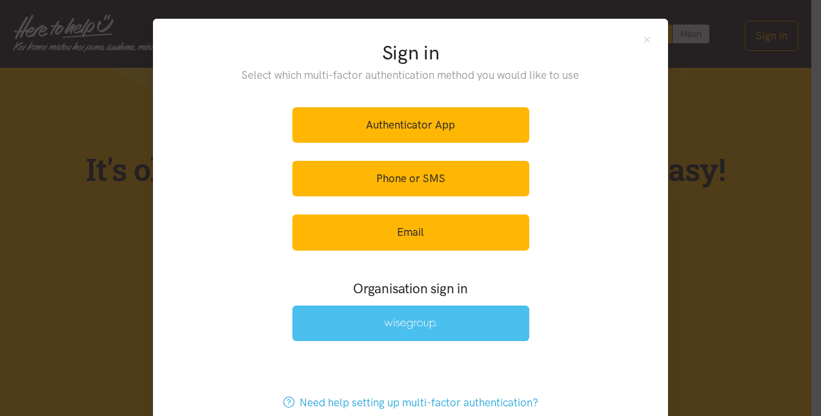
click at [421, 331] on link at bounding box center [411, 323] width 237 height 36
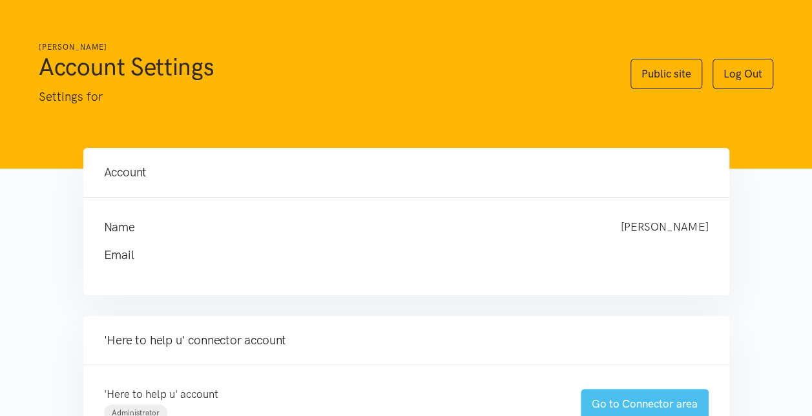
click at [626, 398] on link "Go to Connector area" at bounding box center [645, 404] width 128 height 30
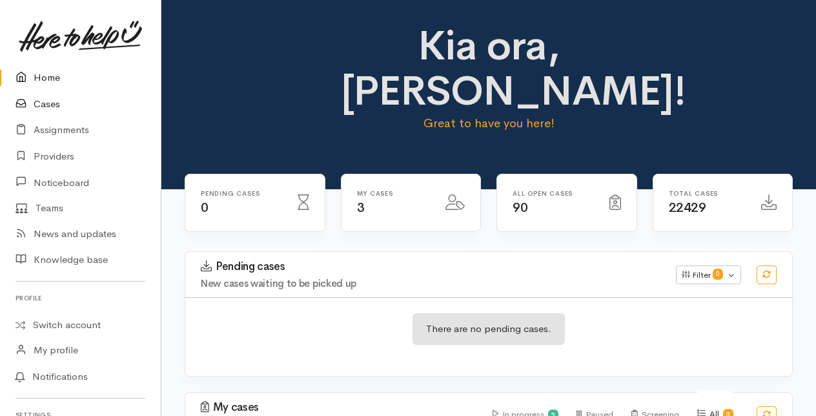
click at [42, 103] on link "Cases" at bounding box center [80, 104] width 161 height 26
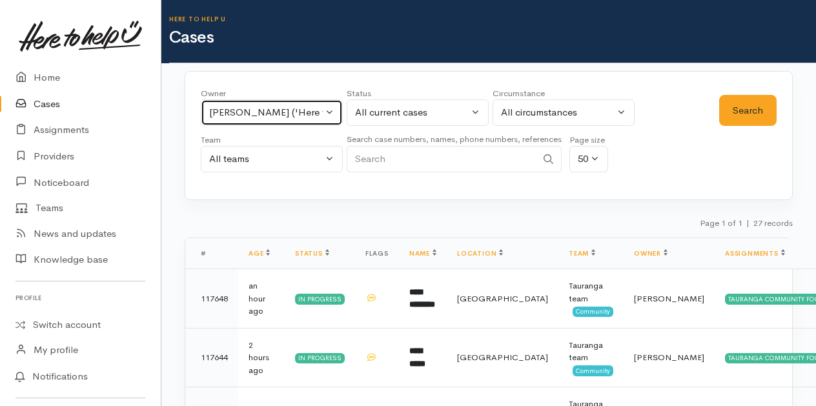
click at [331, 112] on button "[PERSON_NAME] ('Here to help u')" at bounding box center [272, 112] width 142 height 26
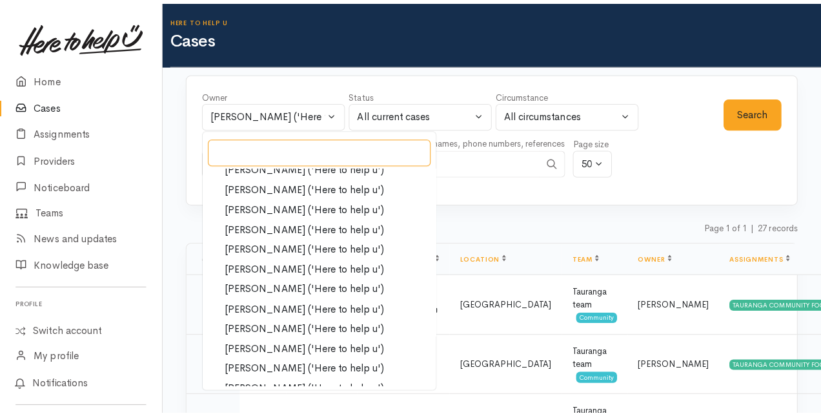
scroll to position [387, 0]
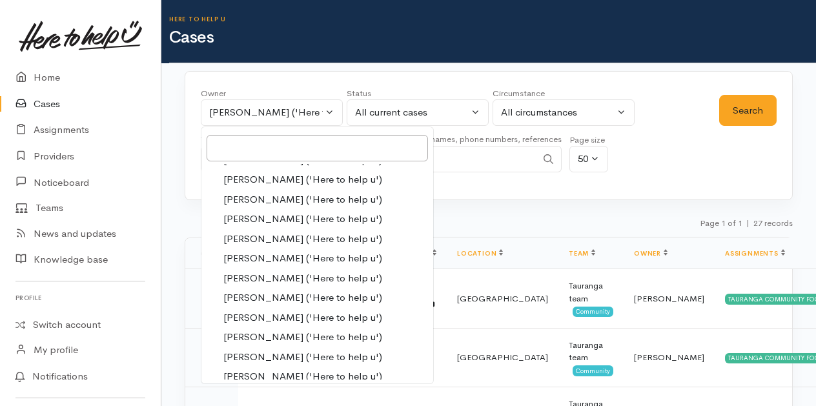
click at [244, 336] on span "[PERSON_NAME] ('Here to help u')" at bounding box center [302, 337] width 159 height 15
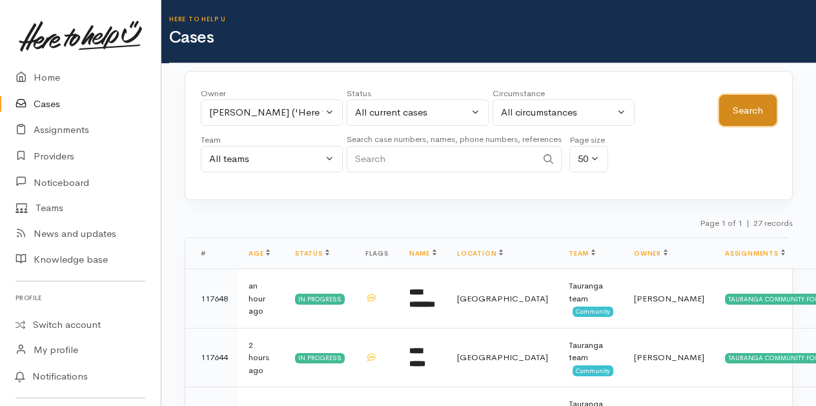
click at [747, 115] on button "Search" at bounding box center [747, 111] width 57 height 32
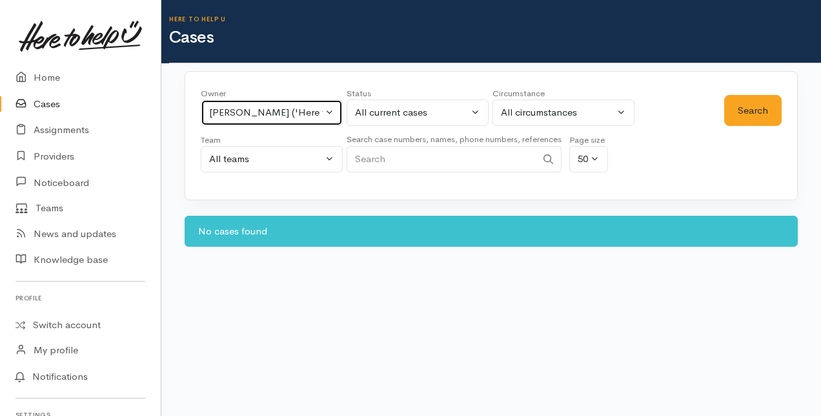
click at [330, 106] on button "Kyleigh Pike ('Here to help u')" at bounding box center [272, 112] width 142 height 26
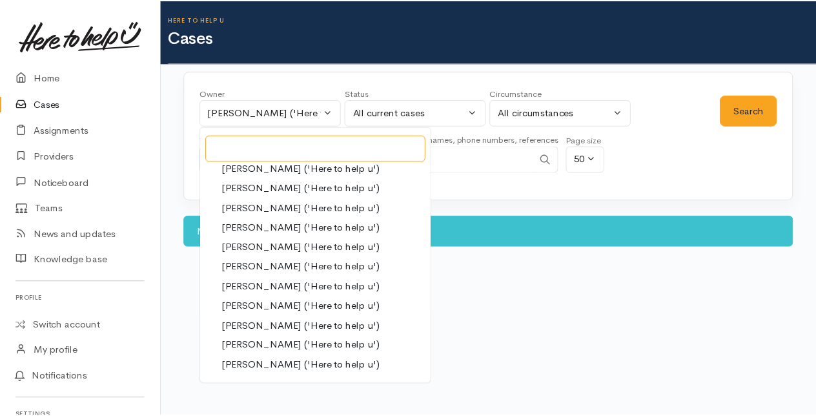
scroll to position [0, 0]
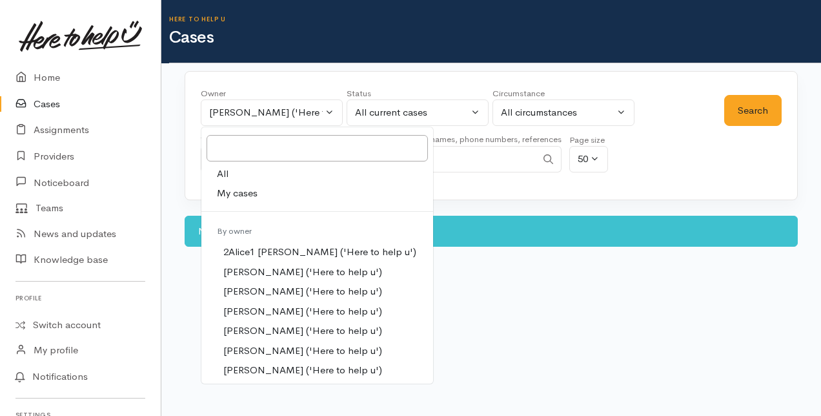
click at [241, 191] on span "My cases" at bounding box center [237, 193] width 41 height 15
select select "205"
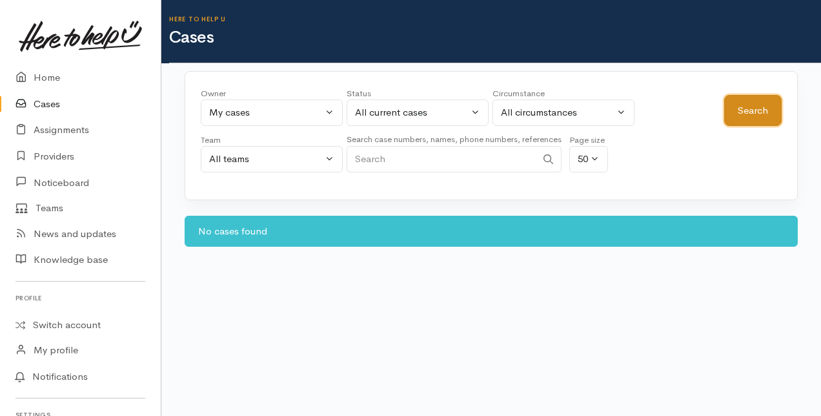
click at [769, 106] on button "Search" at bounding box center [753, 111] width 57 height 32
